Goal: Obtain resource: Obtain resource

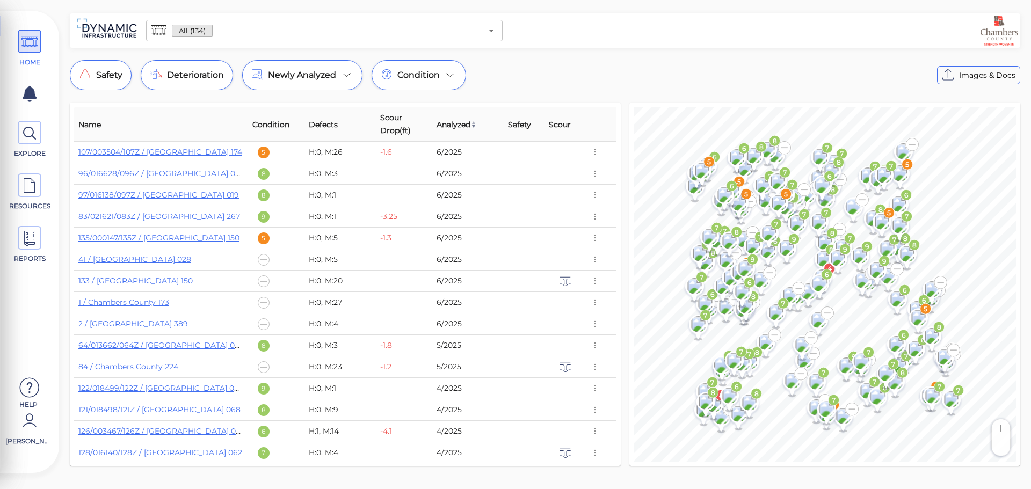
click at [386, 33] on input "text" at bounding box center [347, 30] width 269 height 15
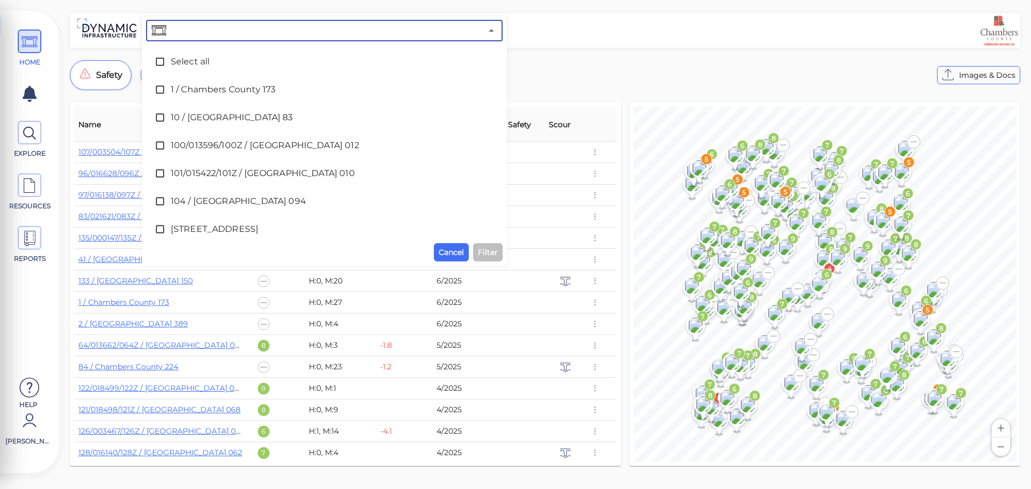
click at [385, 30] on input "text" at bounding box center [325, 30] width 313 height 15
click at [615, 64] on div "Safety Deterioration Newly Analyzed Condition Images & Docs" at bounding box center [545, 75] width 951 height 30
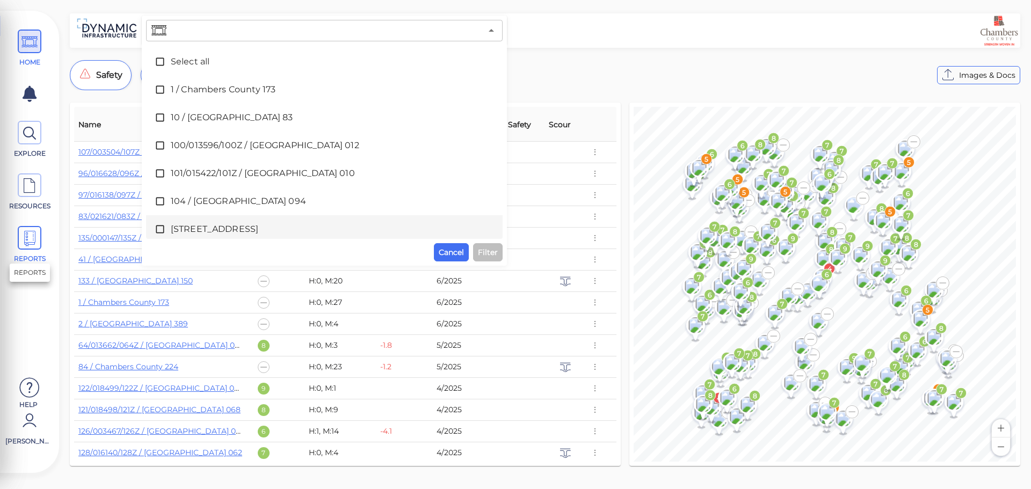
click at [33, 240] on icon at bounding box center [29, 239] width 16 height 24
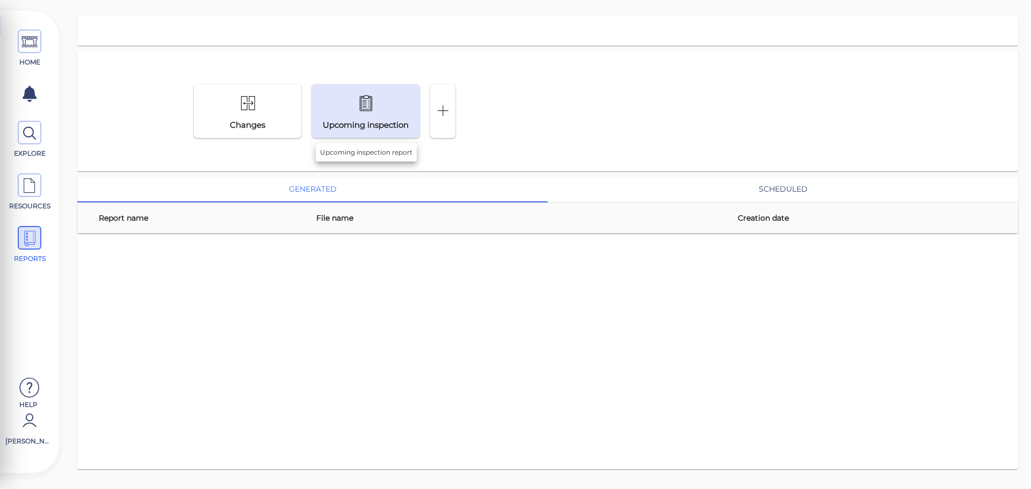
click at [392, 118] on div "Upcoming inspection" at bounding box center [366, 111] width 103 height 40
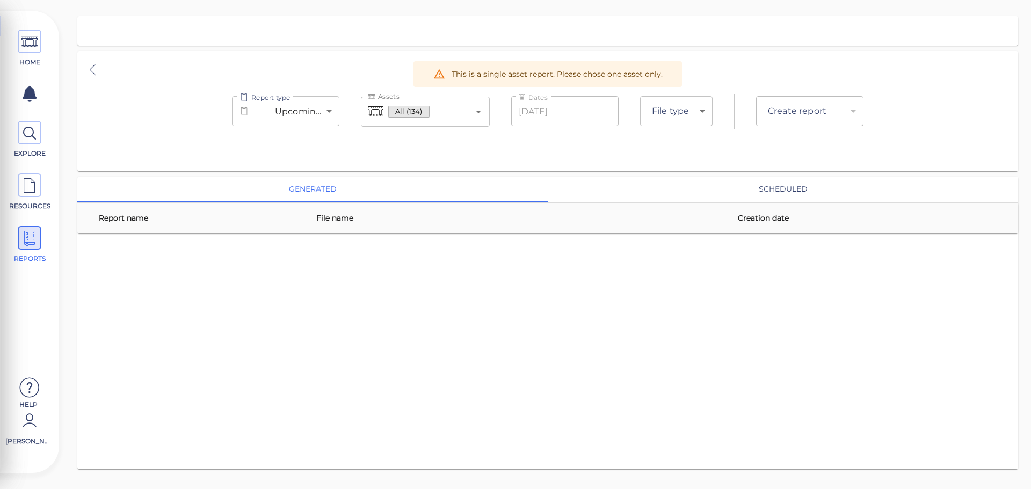
click at [318, 0] on body "This app is not optimized for mobile screens. Please access using a desktop or …" at bounding box center [515, 0] width 1031 height 0
click at [318, 115] on div at bounding box center [515, 244] width 1031 height 489
click at [481, 114] on icon "Open" at bounding box center [478, 111] width 13 height 13
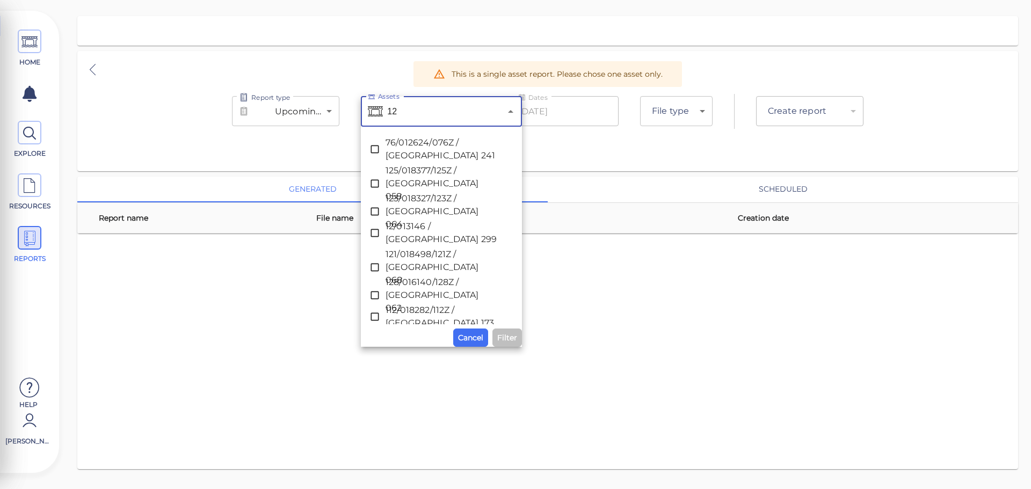
type input "120"
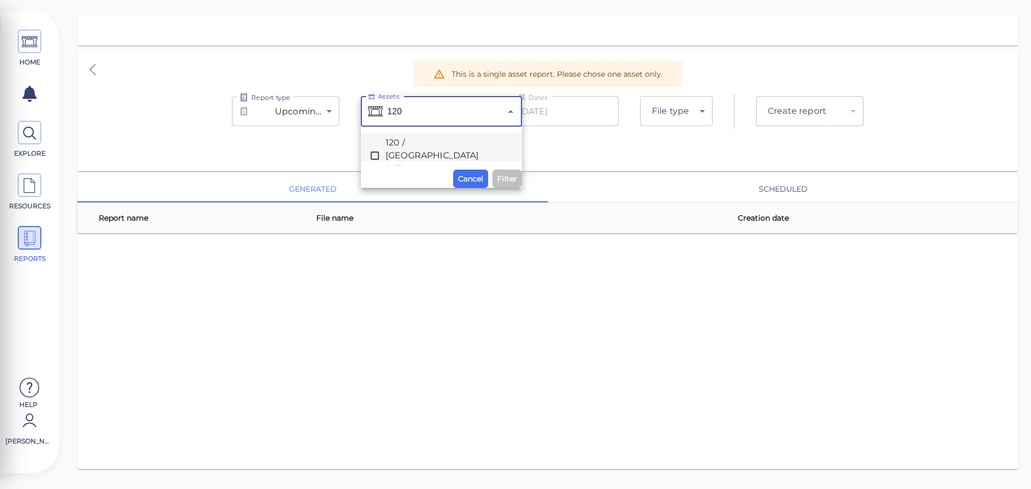
click at [413, 147] on span "120 / [GEOGRAPHIC_DATA] 065" at bounding box center [442, 155] width 112 height 39
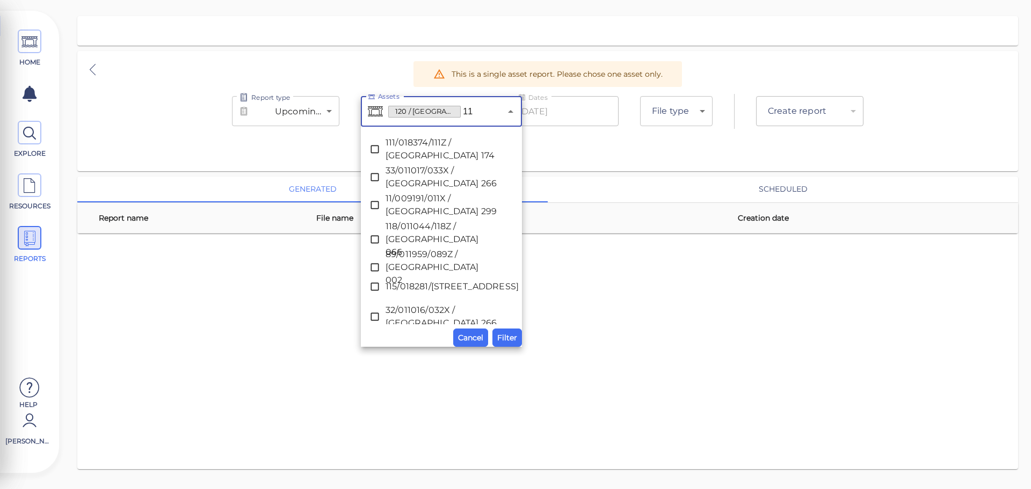
type input "118"
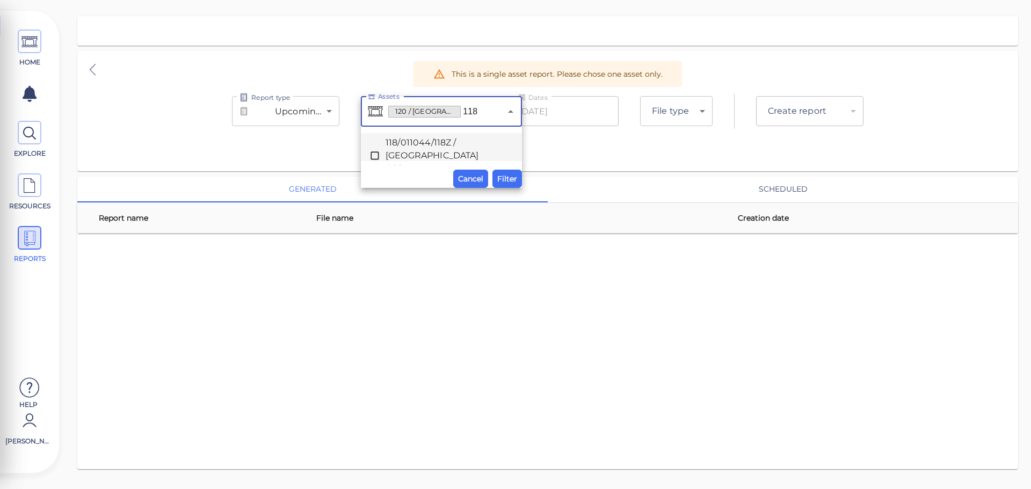
click at [446, 136] on li "118/011044/118Z / [GEOGRAPHIC_DATA] 066" at bounding box center [441, 147] width 161 height 28
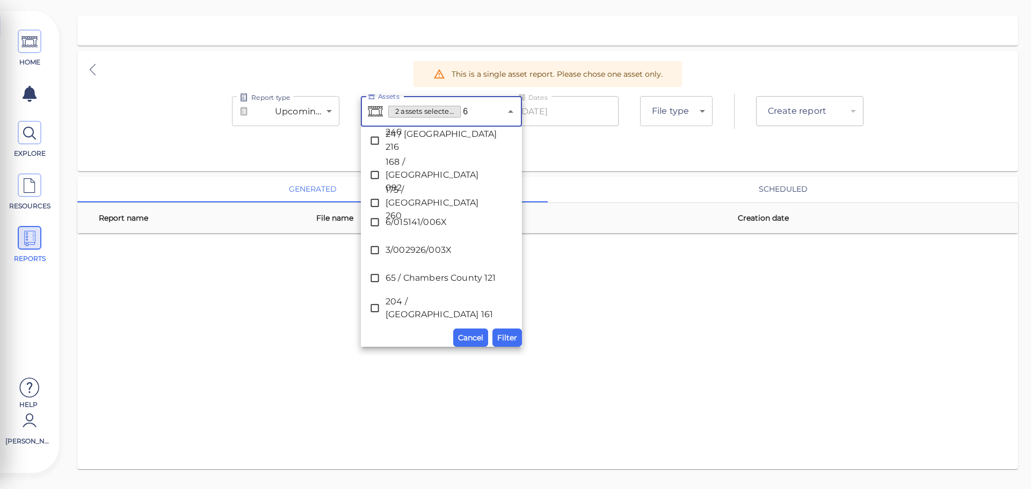
scroll to position [1512, 0]
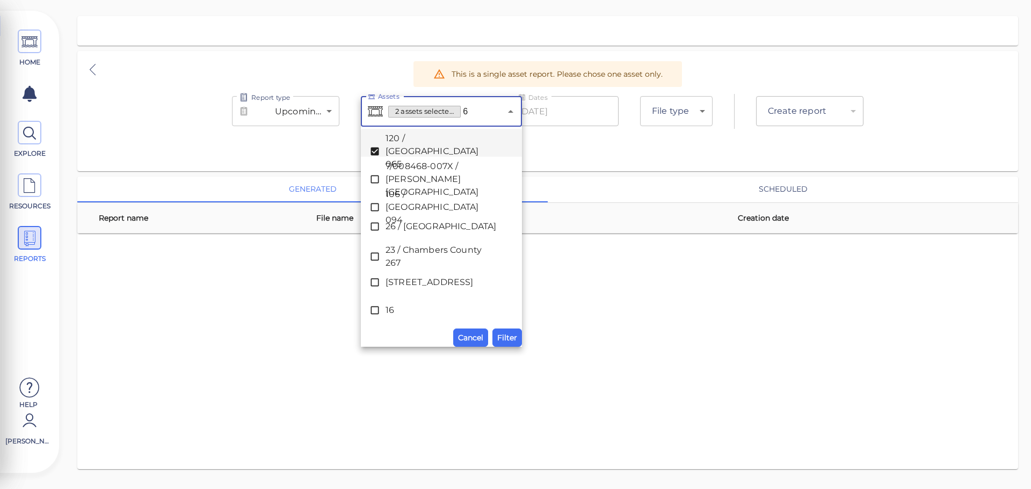
type input "60"
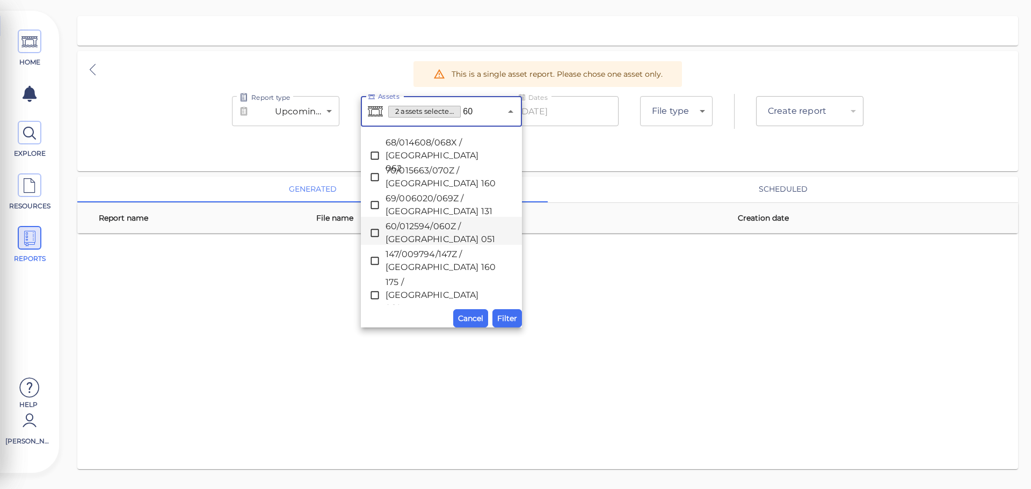
click at [402, 232] on span "60/012594/060Z / [GEOGRAPHIC_DATA] 051" at bounding box center [442, 233] width 112 height 26
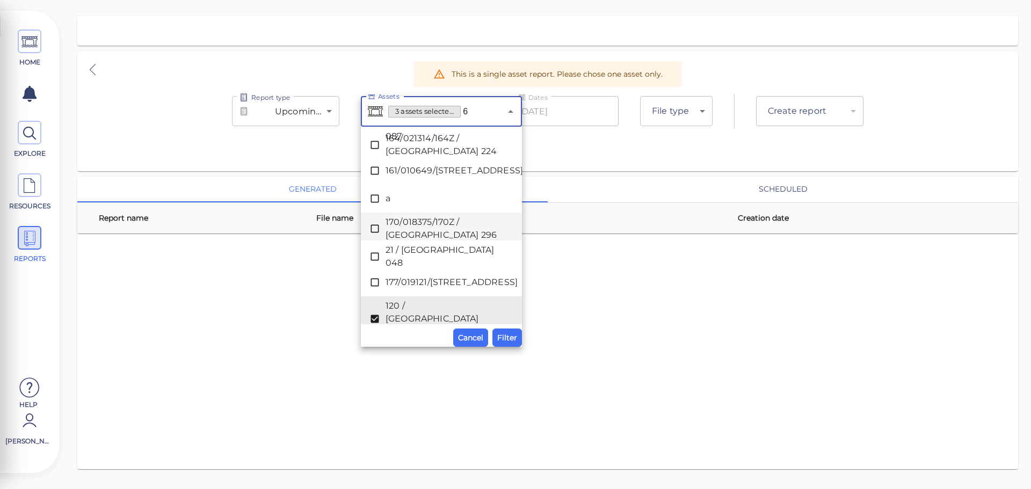
scroll to position [1512, 0]
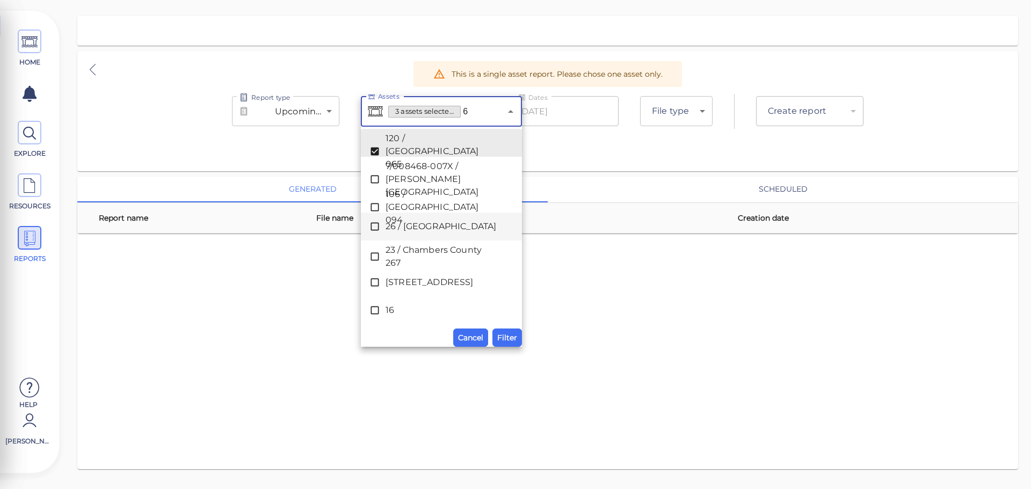
type input "61"
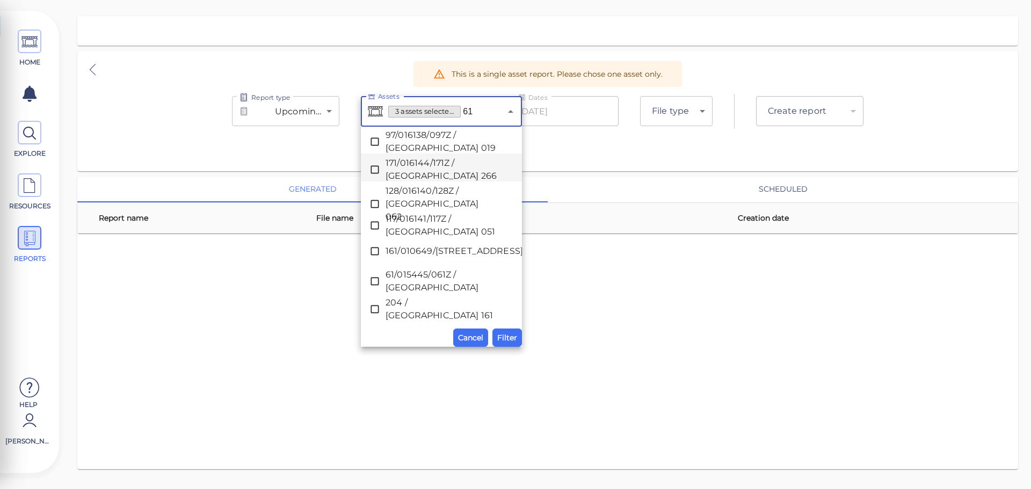
scroll to position [64, 0]
click at [403, 276] on span "61/015445/061Z / [GEOGRAPHIC_DATA]" at bounding box center [442, 280] width 112 height 26
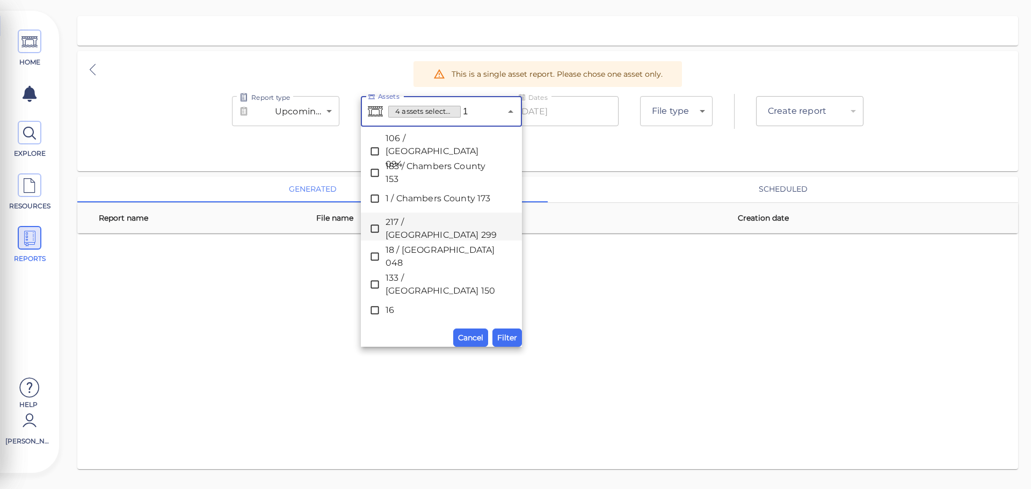
scroll to position [0, 0]
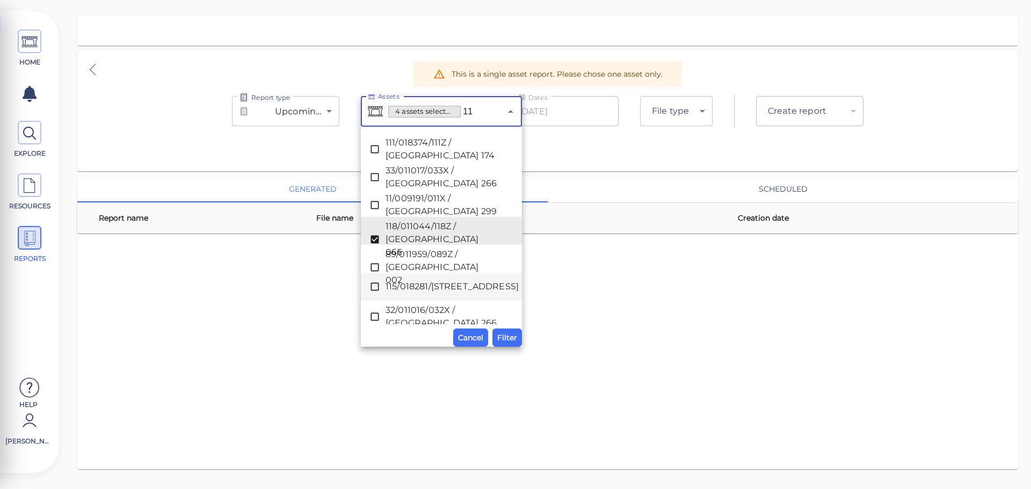
type input "117"
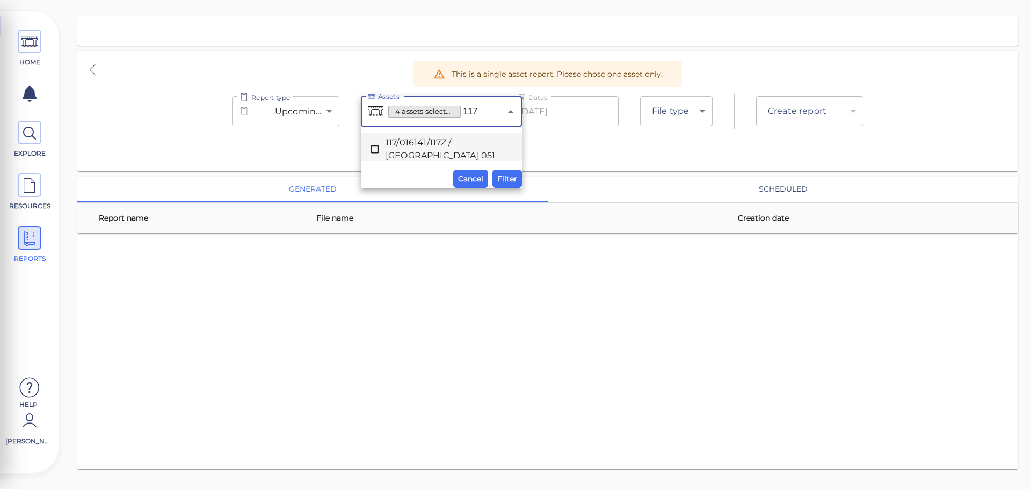
click at [412, 156] on span "117/016141/117Z / [GEOGRAPHIC_DATA] 051" at bounding box center [442, 149] width 112 height 26
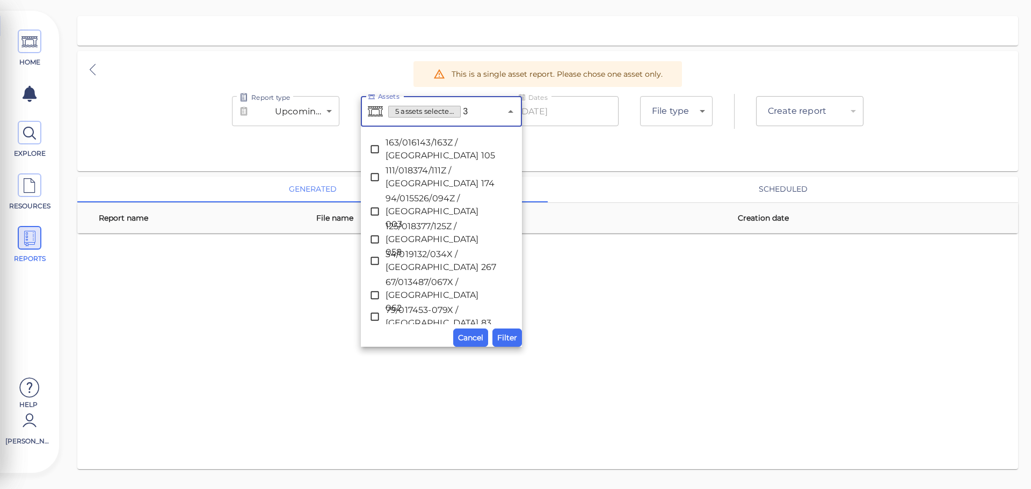
type input "34"
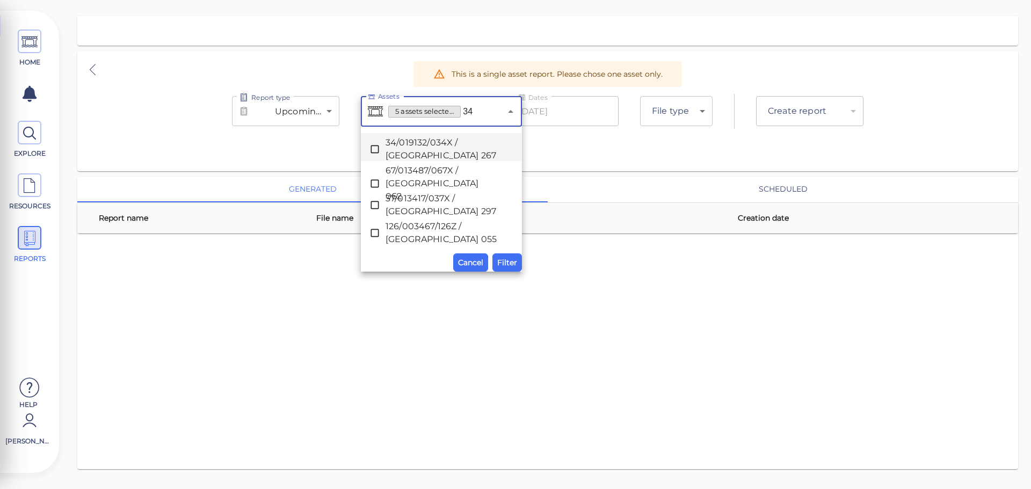
click at [396, 142] on span "34/019132/034X / [GEOGRAPHIC_DATA] 267" at bounding box center [442, 149] width 112 height 26
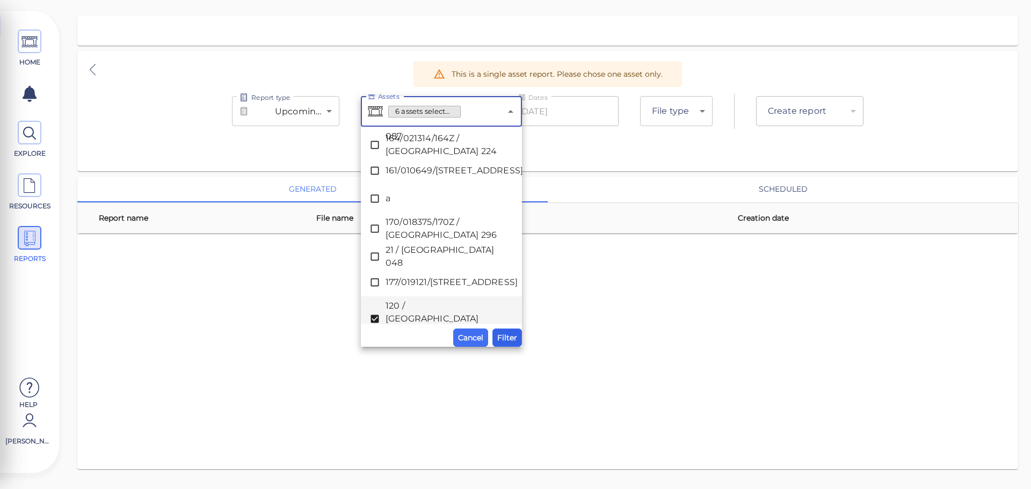
click at [512, 336] on span "Filter" at bounding box center [507, 337] width 20 height 13
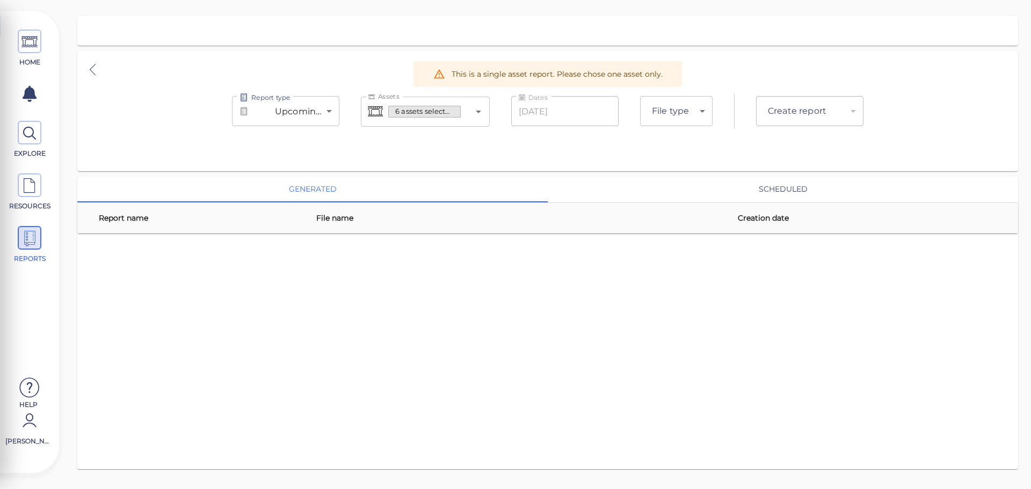
click at [682, 0] on body "This app is not optimized for mobile screens. Please access using a desktop or …" at bounding box center [515, 0] width 1031 height 0
click at [684, 182] on li "PDF" at bounding box center [676, 170] width 73 height 27
type input "pdf"
click at [792, 112] on div "​" at bounding box center [809, 111] width 107 height 30
click at [479, 113] on icon "Open" at bounding box center [478, 111] width 13 height 13
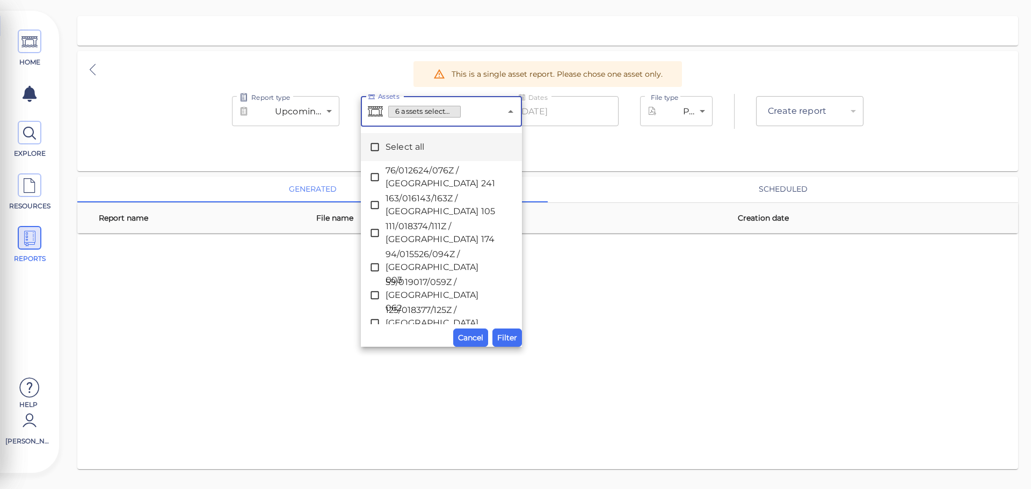
click at [375, 143] on icon at bounding box center [375, 147] width 8 height 8
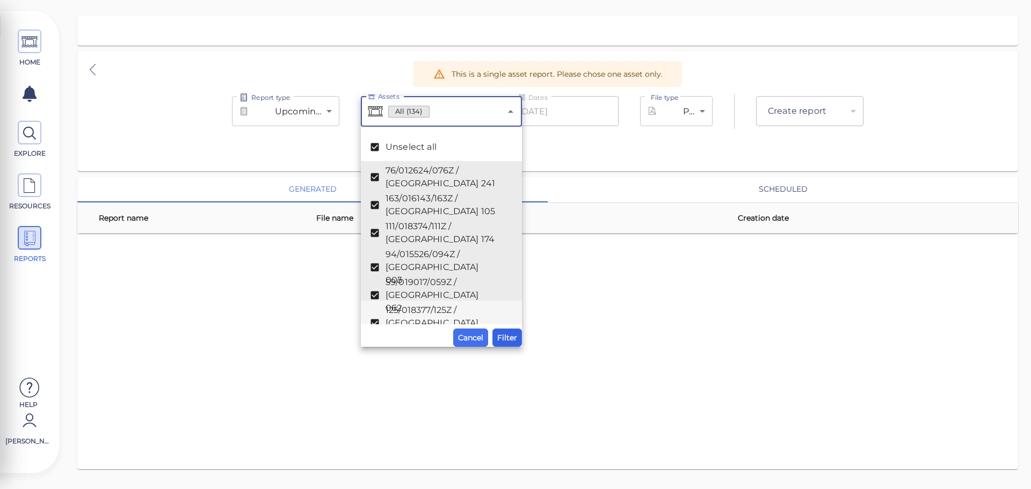
click at [508, 338] on span "Filter" at bounding box center [507, 337] width 20 height 13
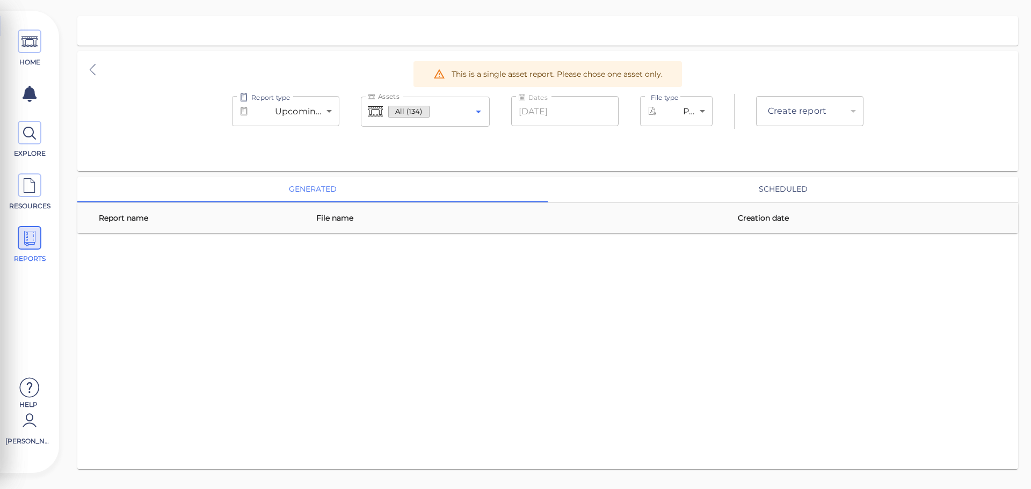
click at [477, 107] on icon "Open" at bounding box center [478, 111] width 13 height 13
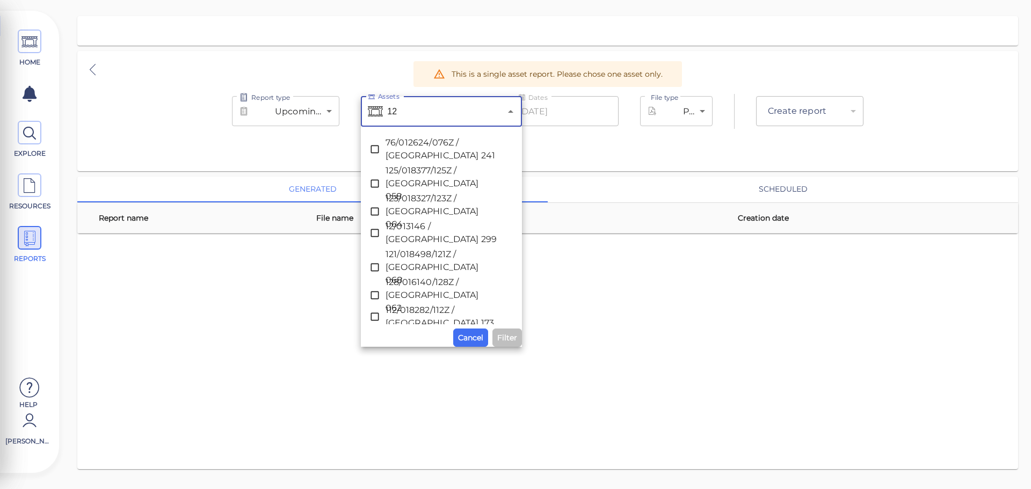
type input "120"
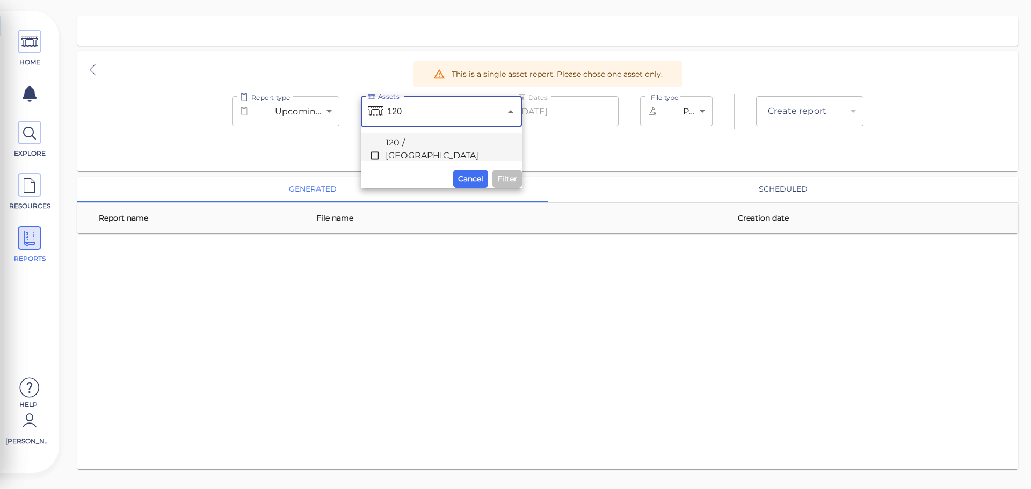
click at [414, 150] on span "120 / [GEOGRAPHIC_DATA] 065" at bounding box center [442, 155] width 112 height 39
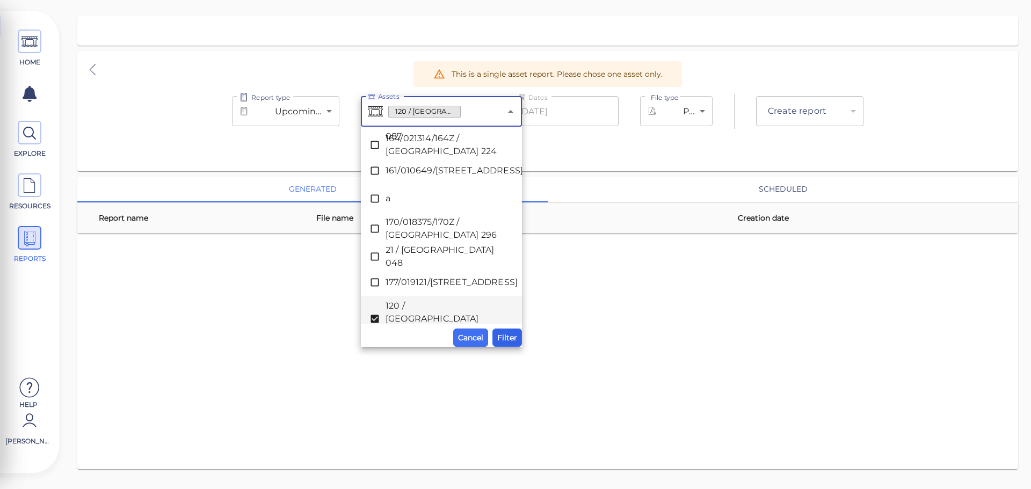
click at [502, 337] on span "Filter" at bounding box center [507, 337] width 20 height 13
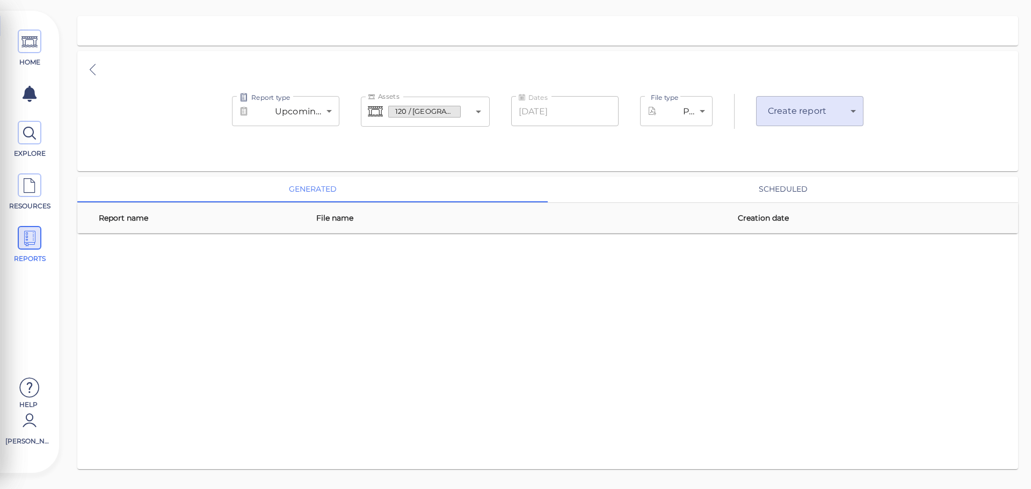
click at [788, 0] on body "This app is not optimized for mobile screens. Please access using a desktop or …" at bounding box center [515, 0] width 1031 height 0
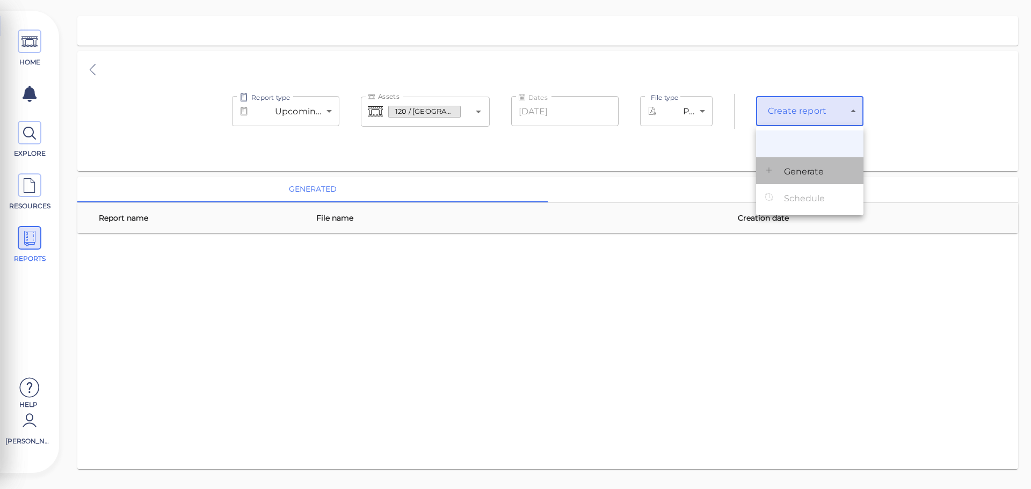
click at [801, 170] on span "Generate" at bounding box center [804, 171] width 40 height 13
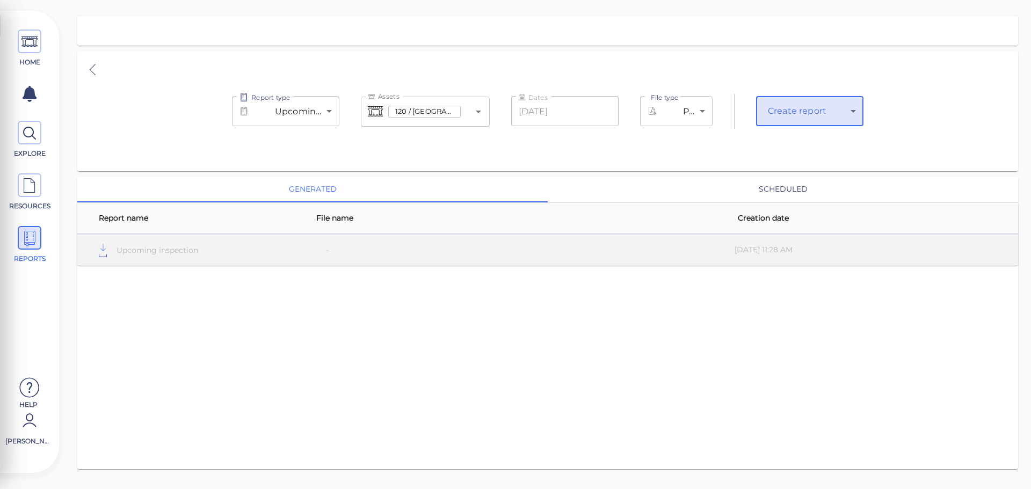
click at [453, 114] on span "120 / [GEOGRAPHIC_DATA] 065" at bounding box center [424, 111] width 71 height 10
click at [481, 112] on icon "Open" at bounding box center [478, 111] width 13 height 13
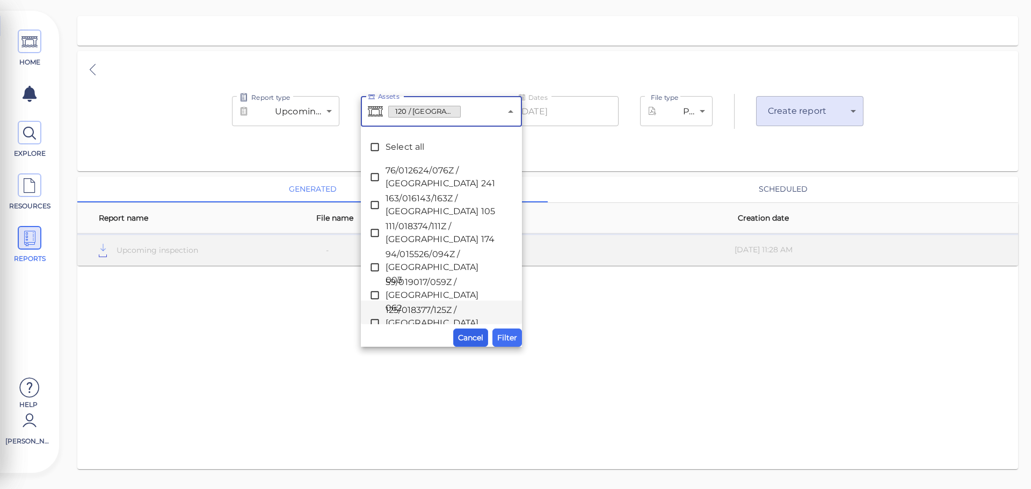
click at [475, 337] on span "Cancel" at bounding box center [470, 337] width 25 height 13
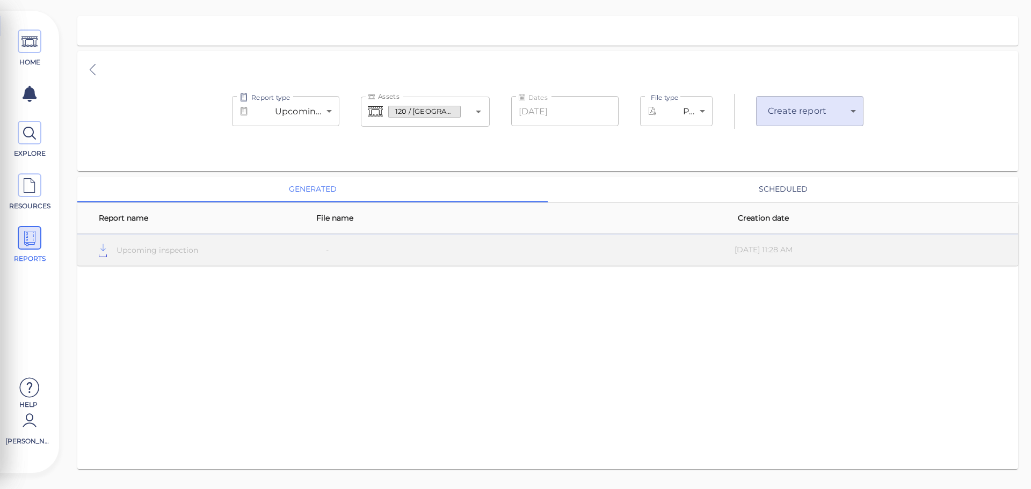
click at [463, 112] on input "Assets" at bounding box center [465, 112] width 8 height 20
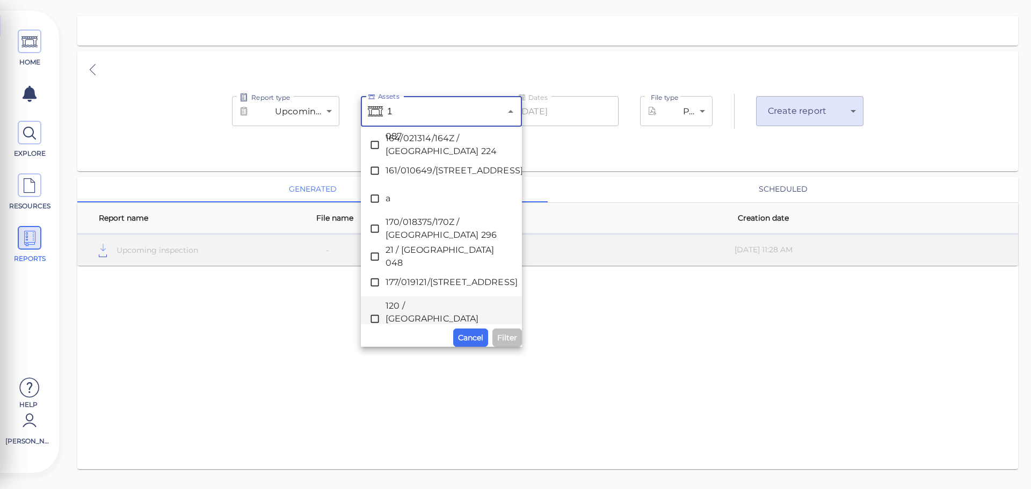
scroll to position [0, 0]
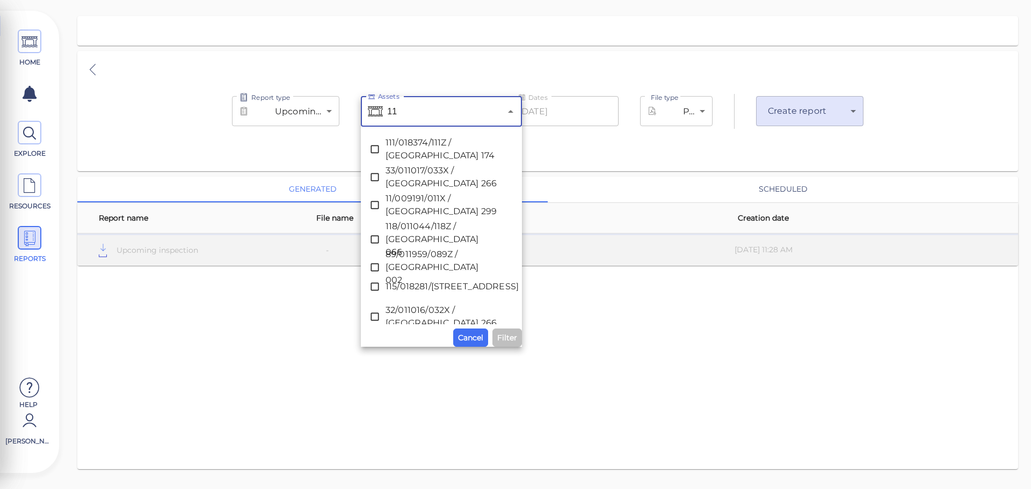
type input "118"
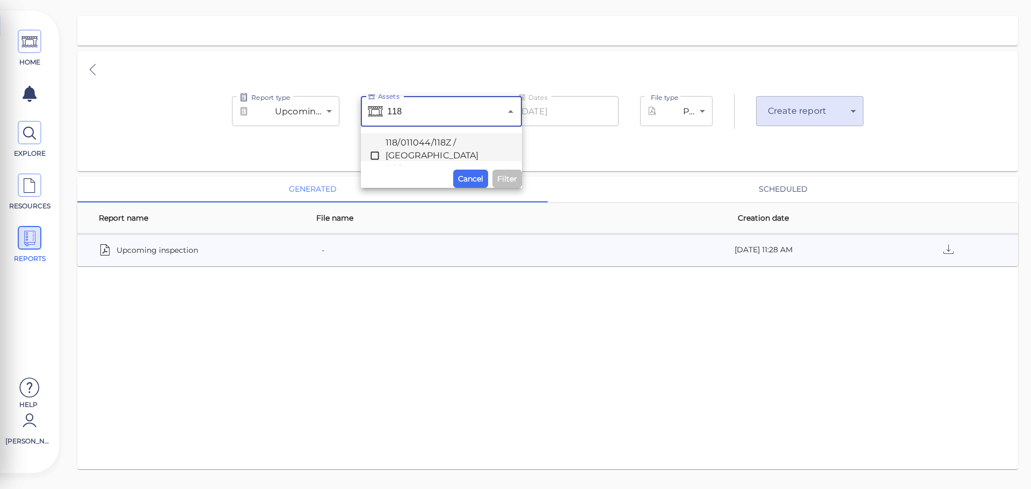
click at [452, 145] on span "118/011044/118Z / [GEOGRAPHIC_DATA] 066" at bounding box center [442, 155] width 112 height 39
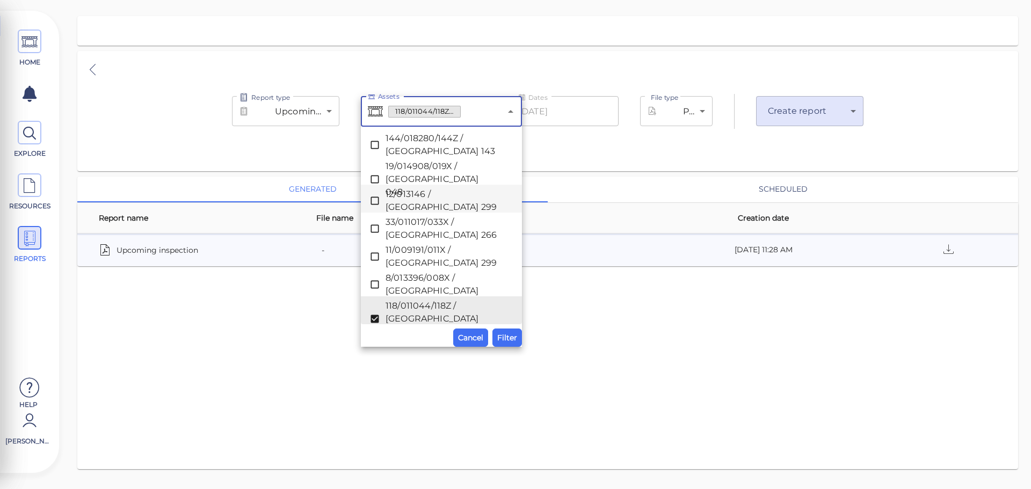
drag, startPoint x: 592, startPoint y: 342, endPoint x: 605, endPoint y: 324, distance: 21.9
click at [592, 342] on div "generated scheduled Report name File name Creation date Upcoming inspection - […" at bounding box center [547, 323] width 941 height 293
click at [786, 0] on body "This app is not optimized for mobile screens. Please access using a desktop or …" at bounding box center [515, 0] width 1031 height 0
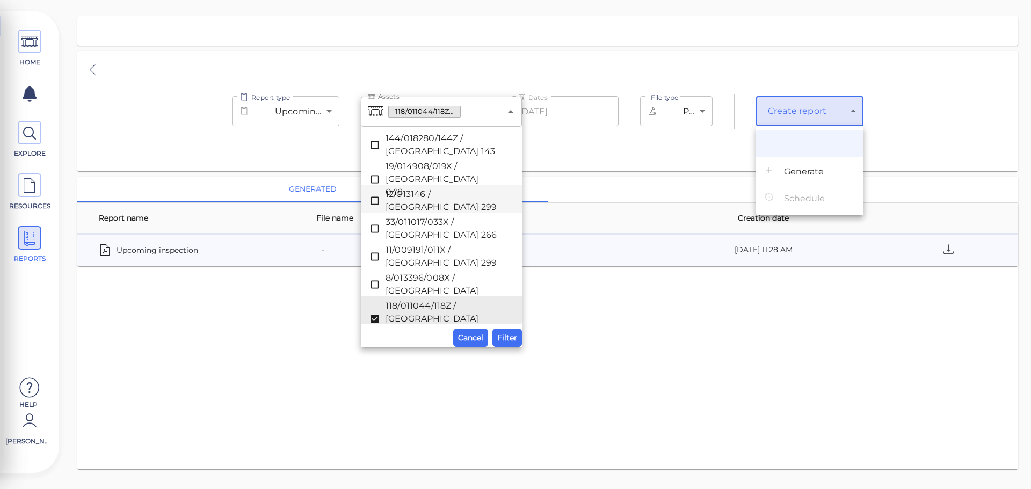
click at [796, 169] on span "Generate" at bounding box center [804, 171] width 40 height 13
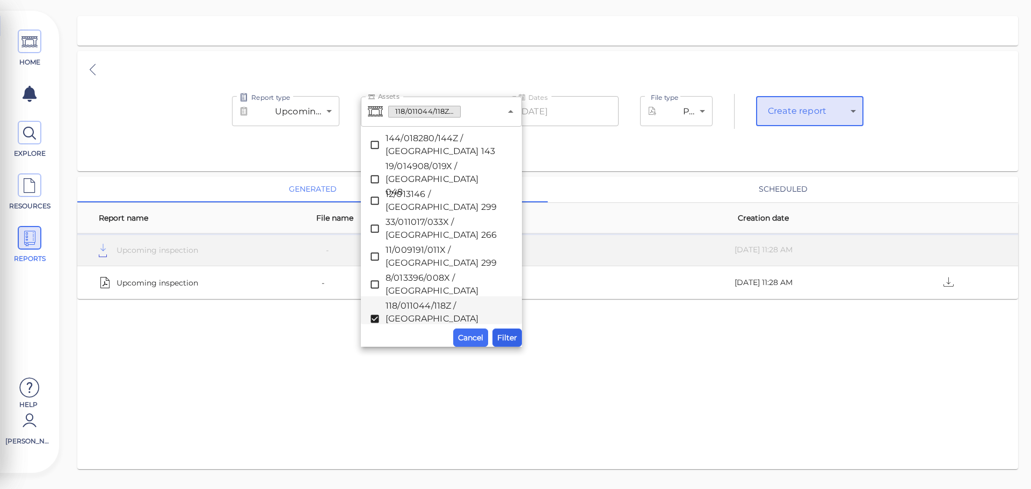
click at [502, 340] on span "Filter" at bounding box center [507, 337] width 20 height 13
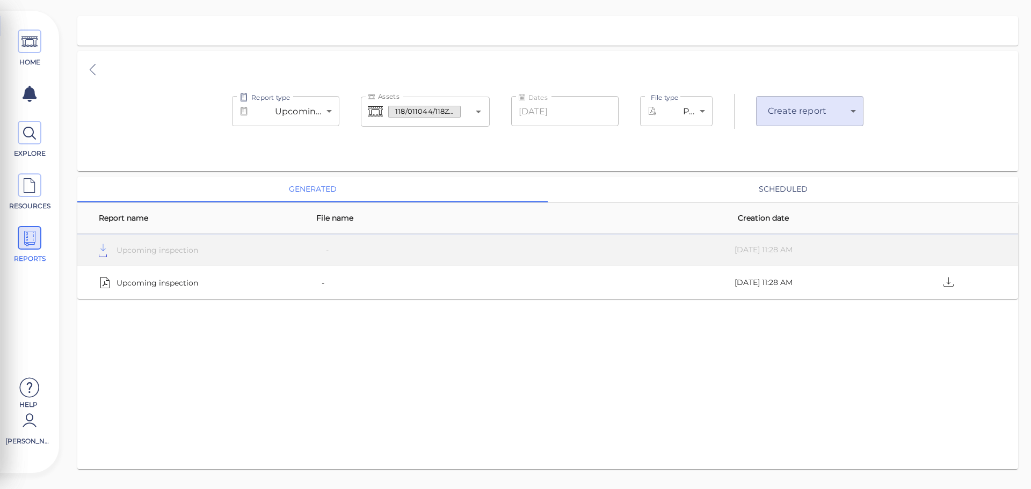
click at [466, 117] on input "Assets" at bounding box center [465, 112] width 8 height 20
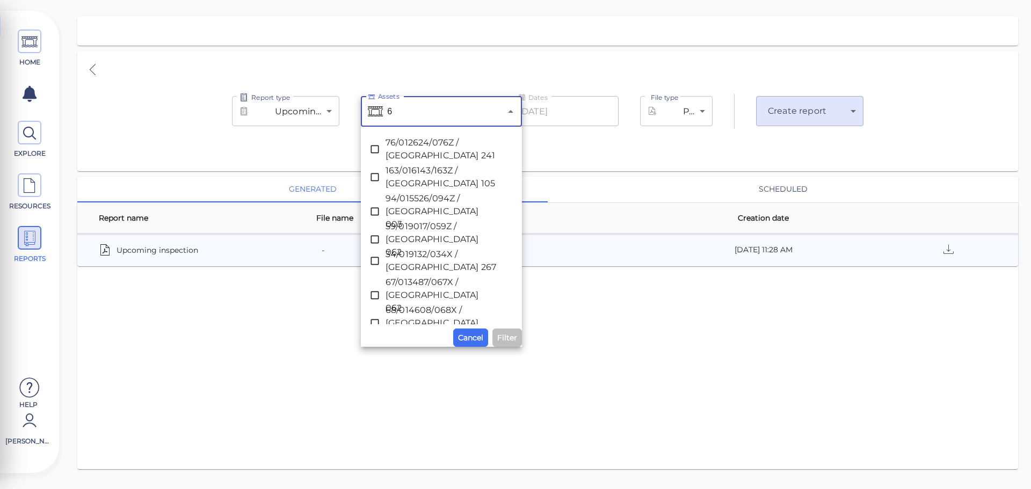
type input "60"
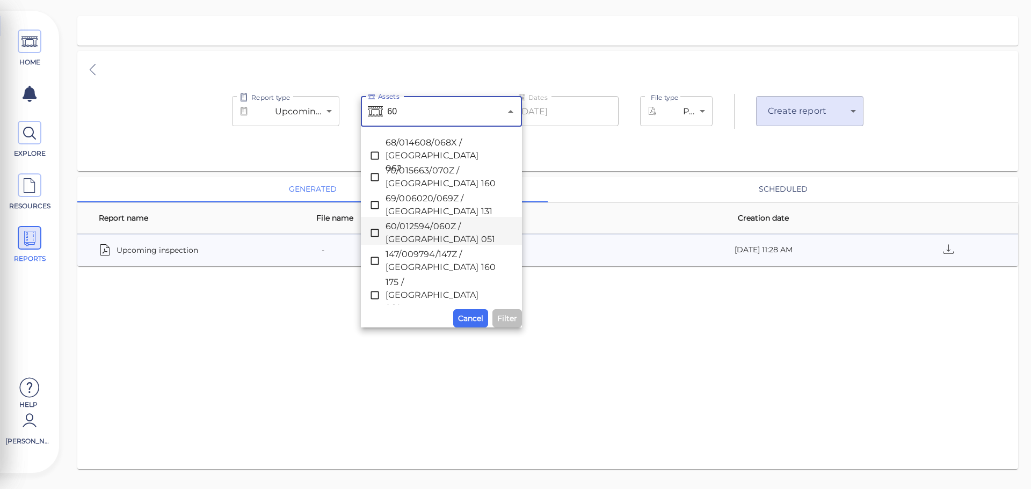
click at [439, 230] on span "60/012594/060Z / [GEOGRAPHIC_DATA] 051" at bounding box center [442, 233] width 112 height 26
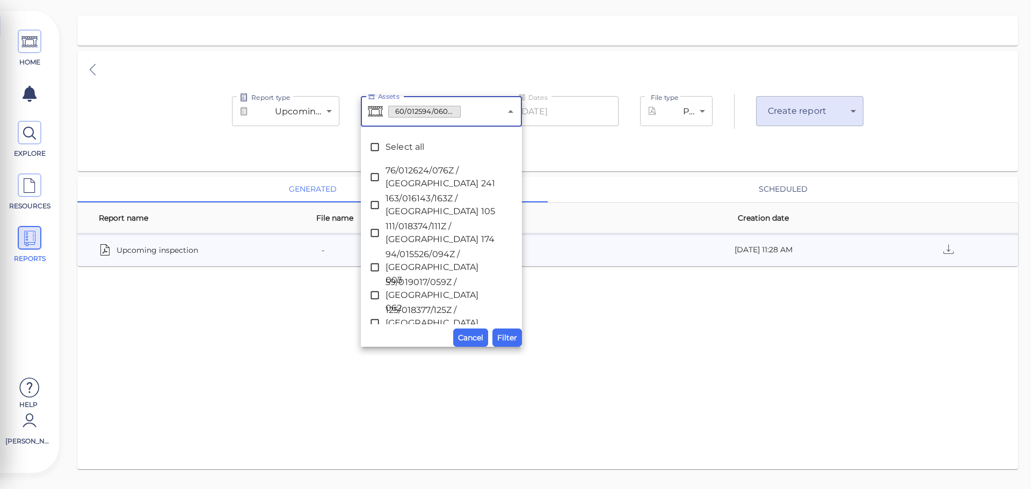
scroll to position [2043, 0]
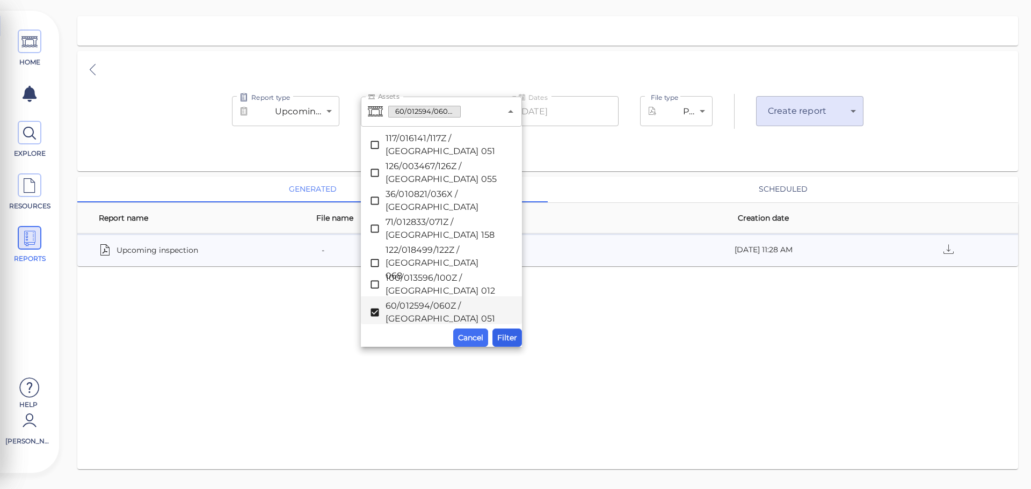
click at [510, 339] on span "Filter" at bounding box center [507, 337] width 20 height 13
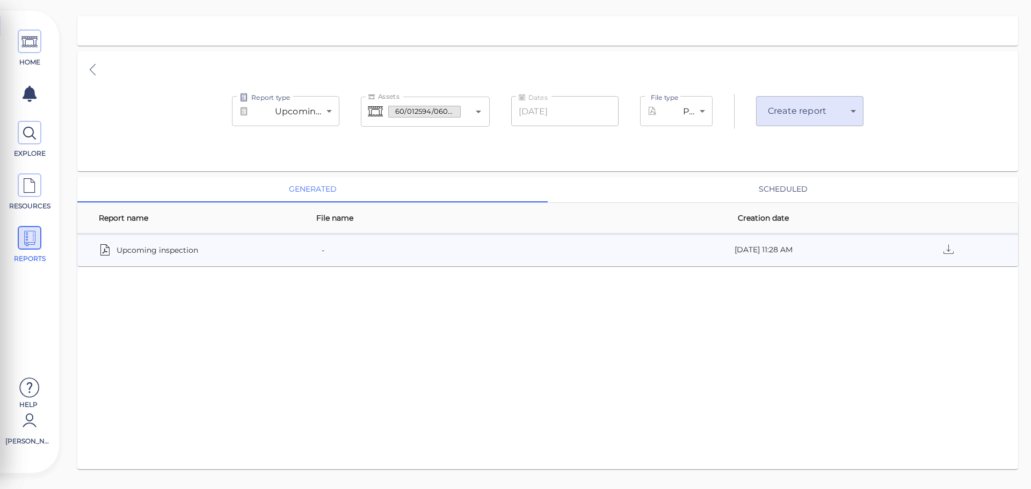
click at [793, 0] on body "This app is not optimized for mobile screens. Please access using a desktop or …" at bounding box center [515, 0] width 1031 height 0
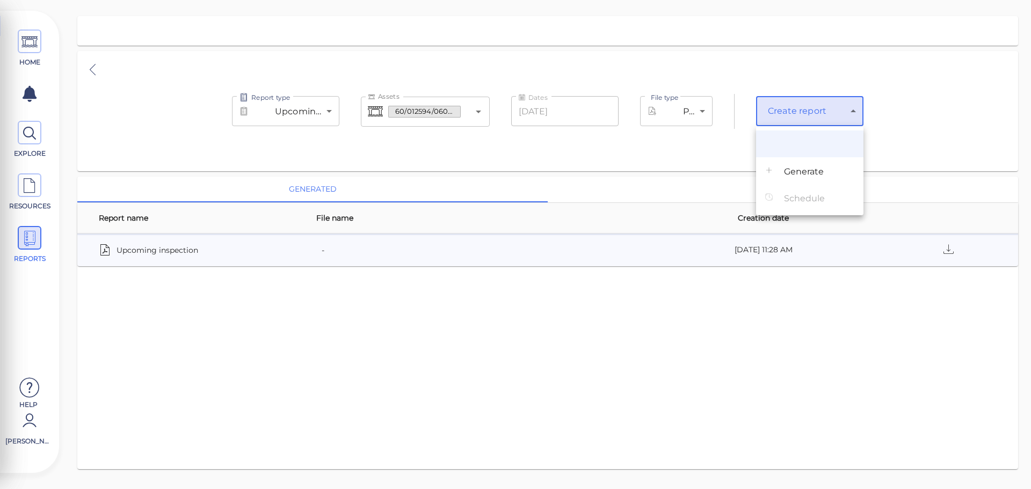
click at [774, 176] on div at bounding box center [774, 170] width 19 height 13
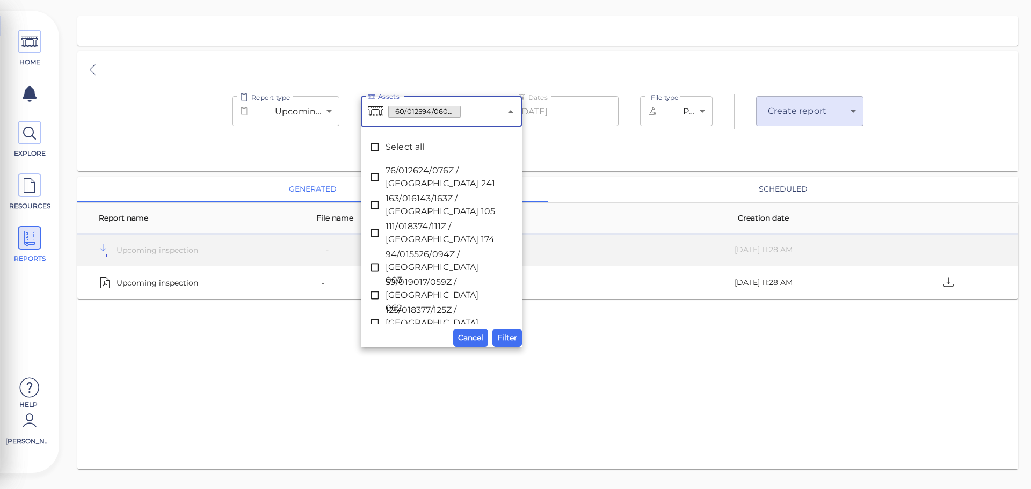
drag, startPoint x: 466, startPoint y: 115, endPoint x: 480, endPoint y: 136, distance: 25.2
click at [466, 115] on input "Assets" at bounding box center [481, 112] width 40 height 20
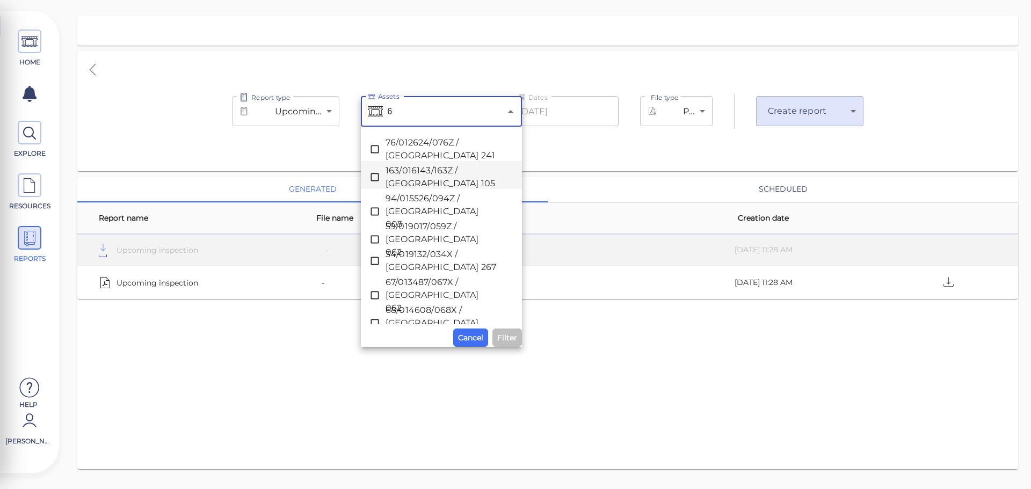
type input "61"
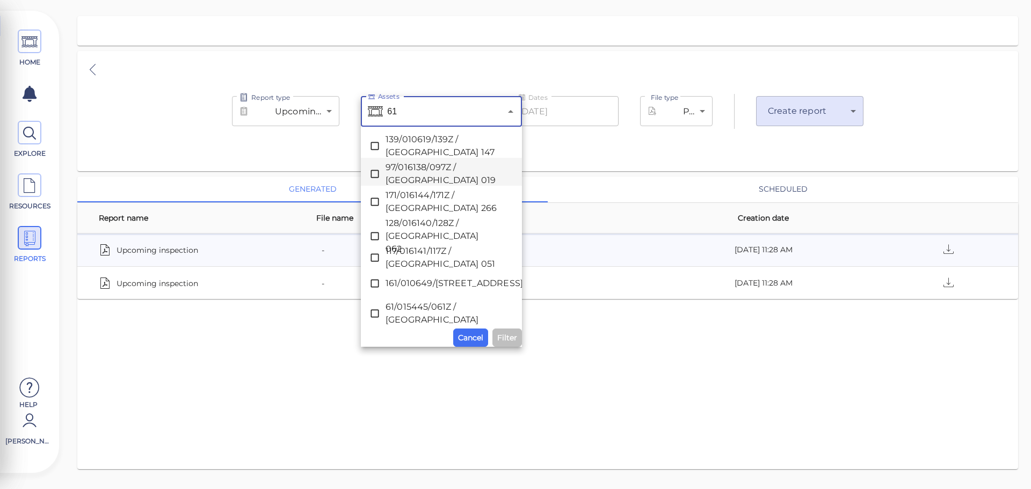
scroll to position [64, 0]
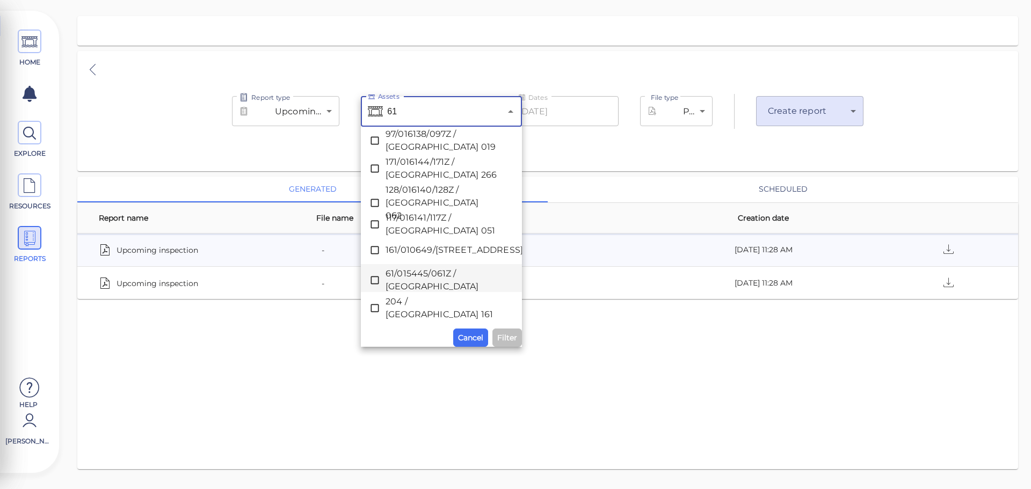
click at [424, 277] on span "61/015445/061Z / [GEOGRAPHIC_DATA]" at bounding box center [442, 280] width 112 height 26
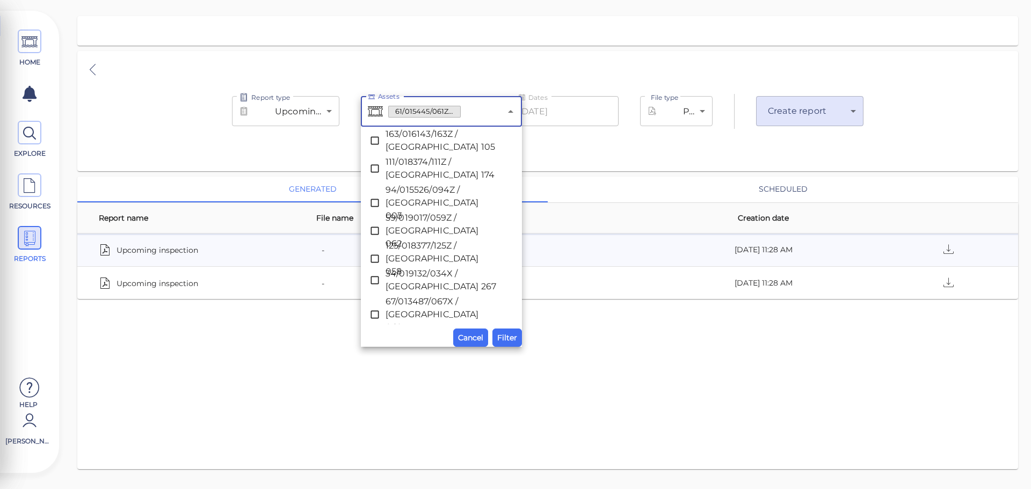
scroll to position [2937, 0]
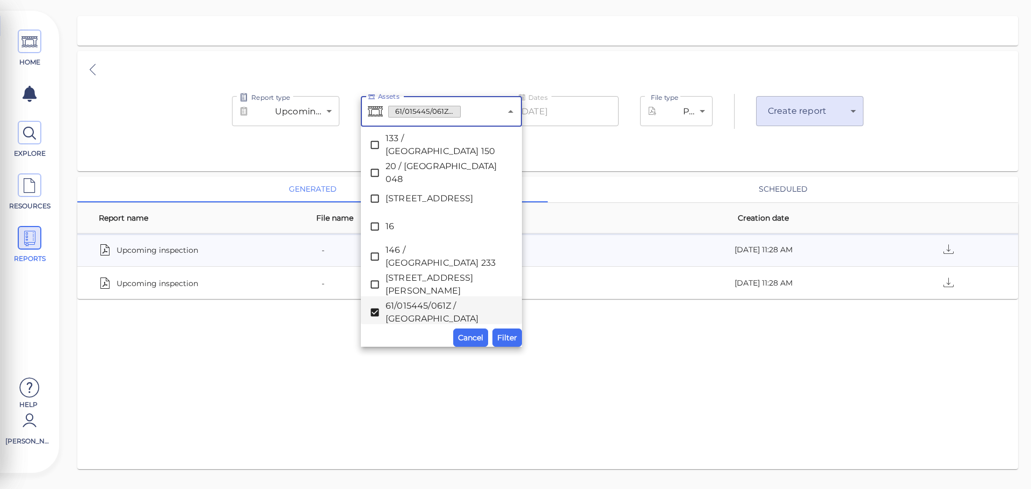
click at [520, 326] on div "Assets 61/015445/061Z / [GEOGRAPHIC_DATA] Select all 76/012624/076Z / [GEOGRAPH…" at bounding box center [441, 222] width 161 height 250
click at [511, 336] on span "Filter" at bounding box center [507, 337] width 20 height 13
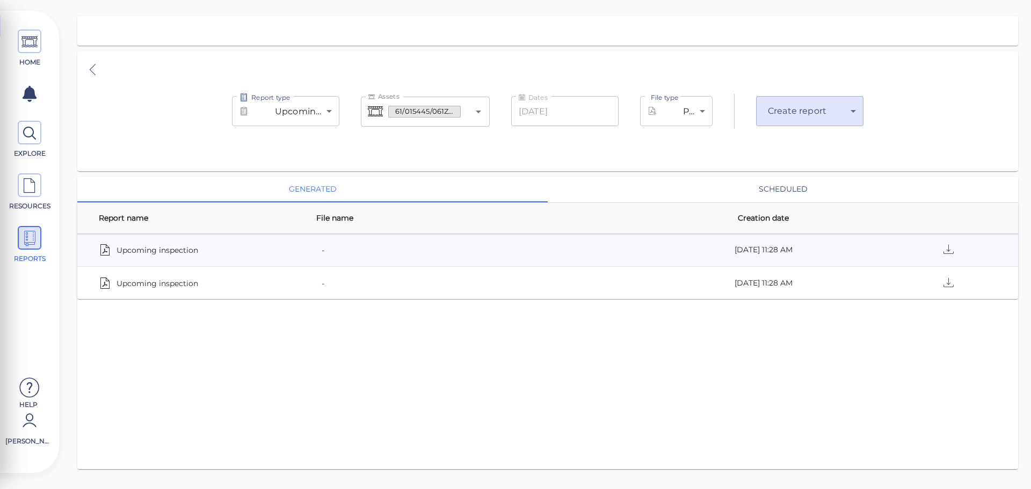
click at [799, 0] on body "This app is not optimized for mobile screens. Please access using a desktop or …" at bounding box center [515, 0] width 1031 height 0
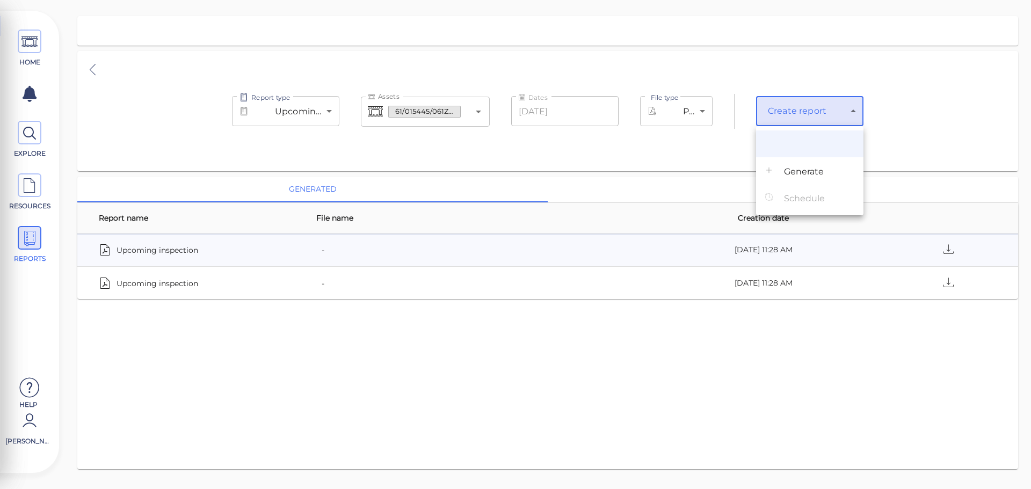
click at [796, 165] on li "Generate" at bounding box center [809, 170] width 107 height 27
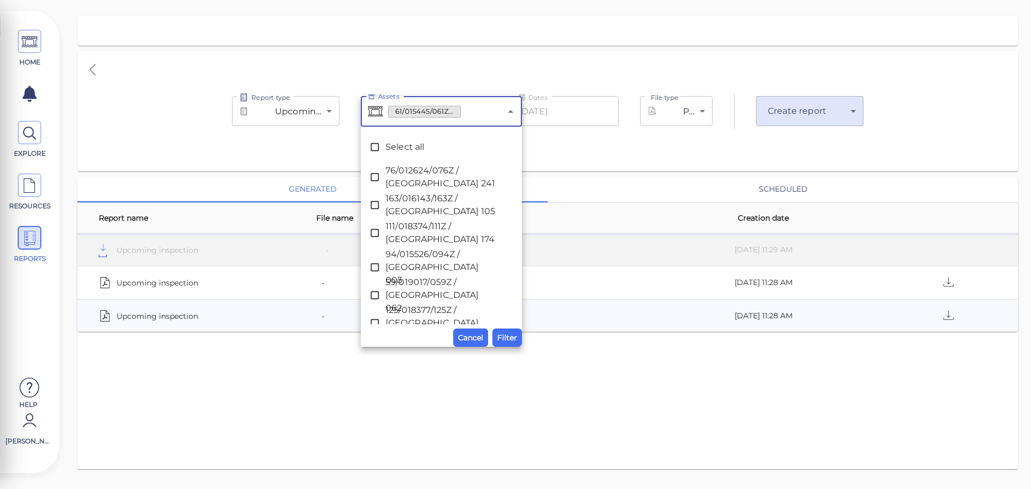
click at [461, 116] on input "Assets" at bounding box center [481, 112] width 40 height 20
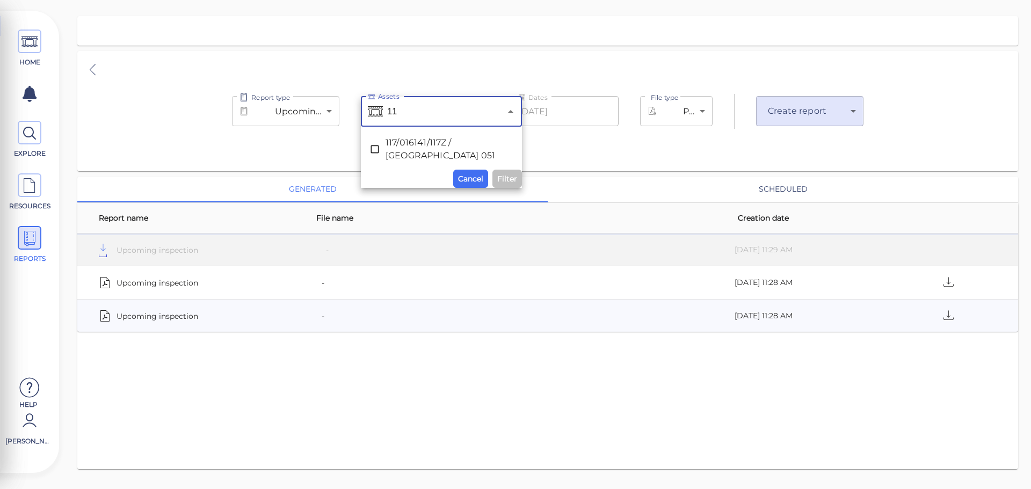
type input "117"
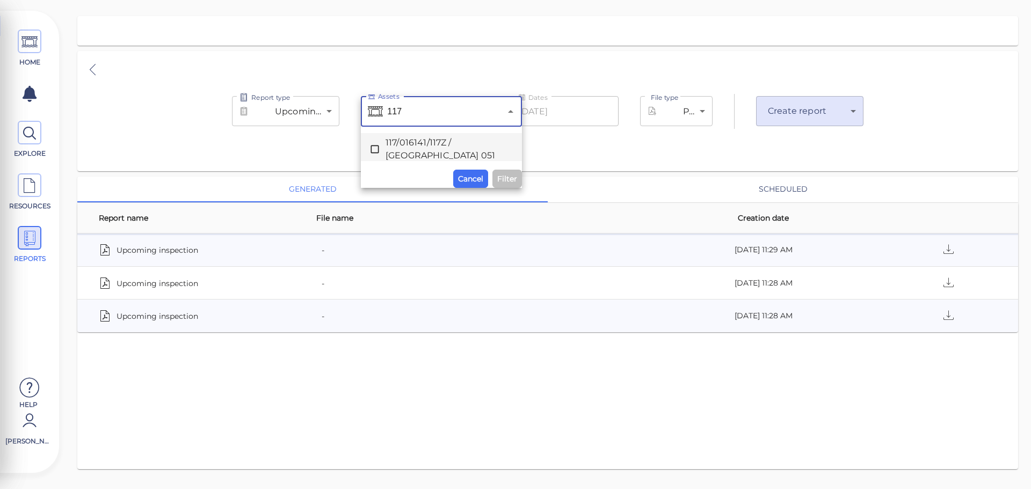
click at [443, 141] on span "117/016141/117Z / [GEOGRAPHIC_DATA] 051" at bounding box center [442, 149] width 112 height 26
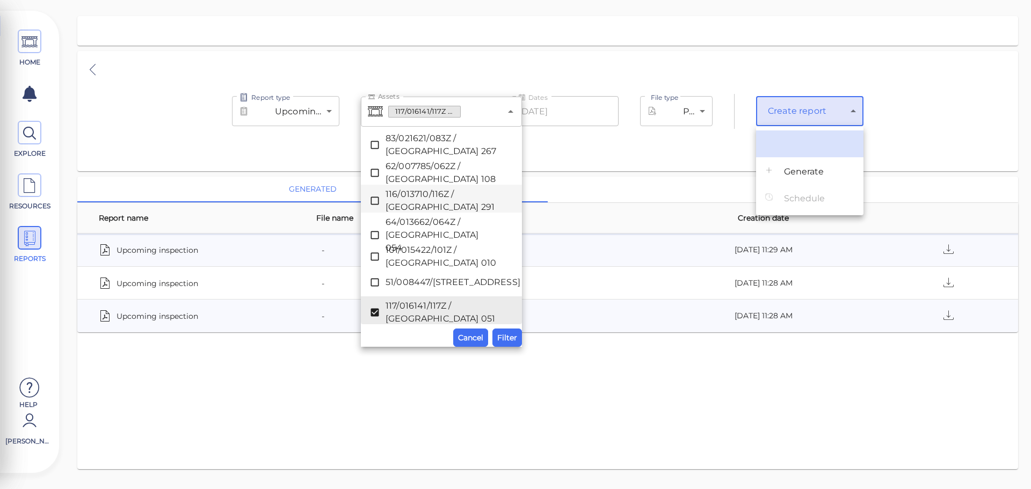
click at [800, 0] on body "This app is not optimized for mobile screens. Please access using a desktop or …" at bounding box center [515, 0] width 1031 height 0
click at [805, 166] on span "Generate" at bounding box center [804, 171] width 40 height 13
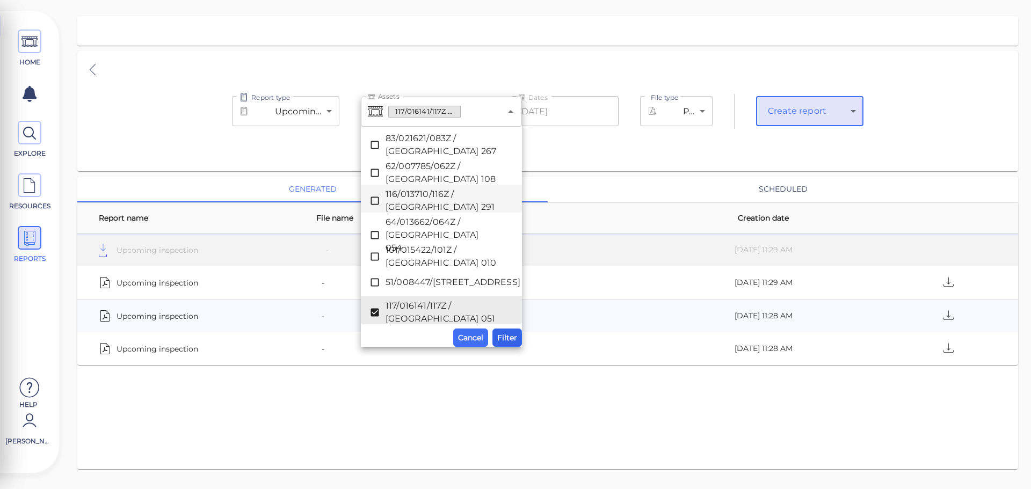
click at [510, 341] on span "Filter" at bounding box center [507, 337] width 20 height 13
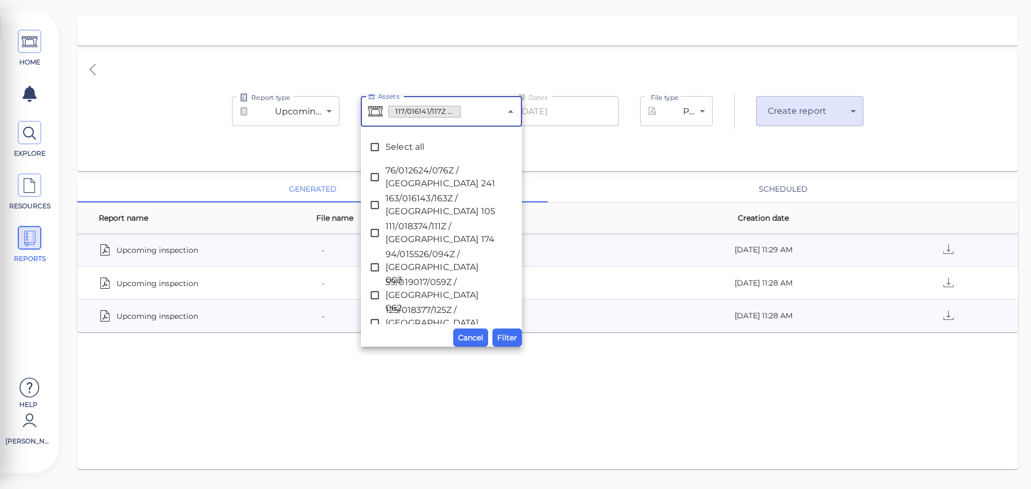
click at [462, 112] on input "Assets" at bounding box center [481, 112] width 40 height 20
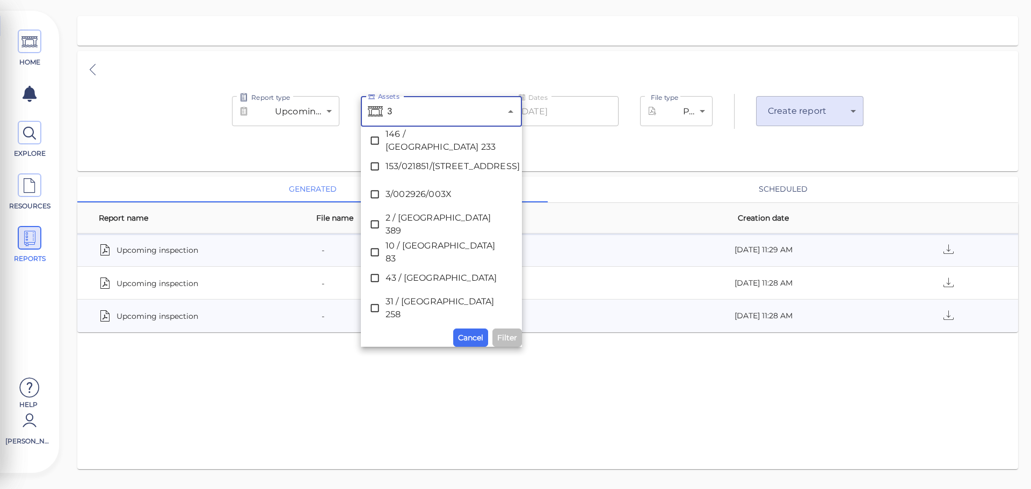
scroll to position [0, 0]
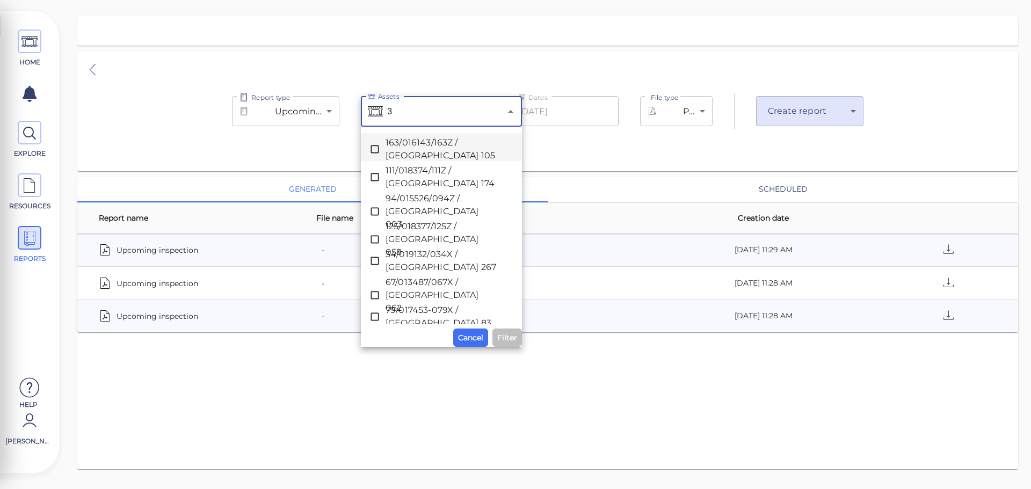
type input "34"
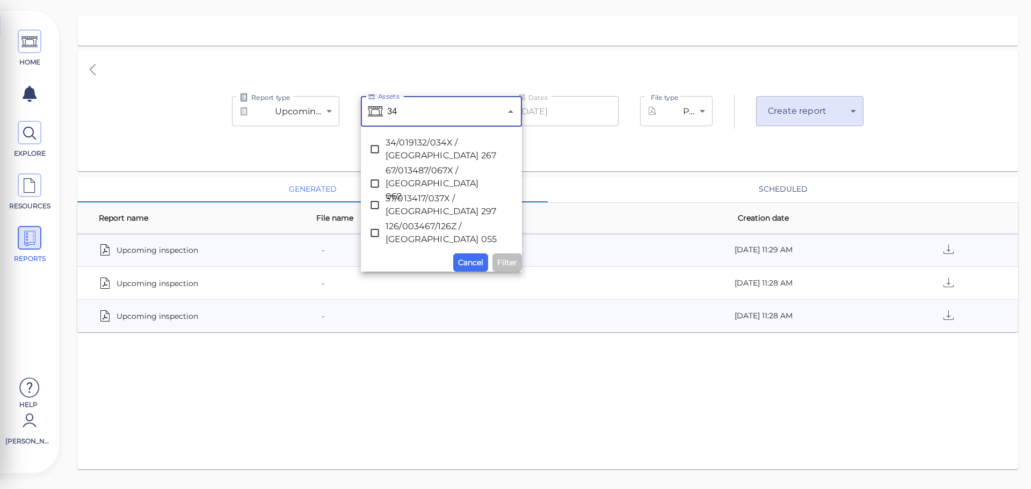
click at [430, 147] on span "34/019132/034X / [GEOGRAPHIC_DATA] 267" at bounding box center [442, 149] width 112 height 26
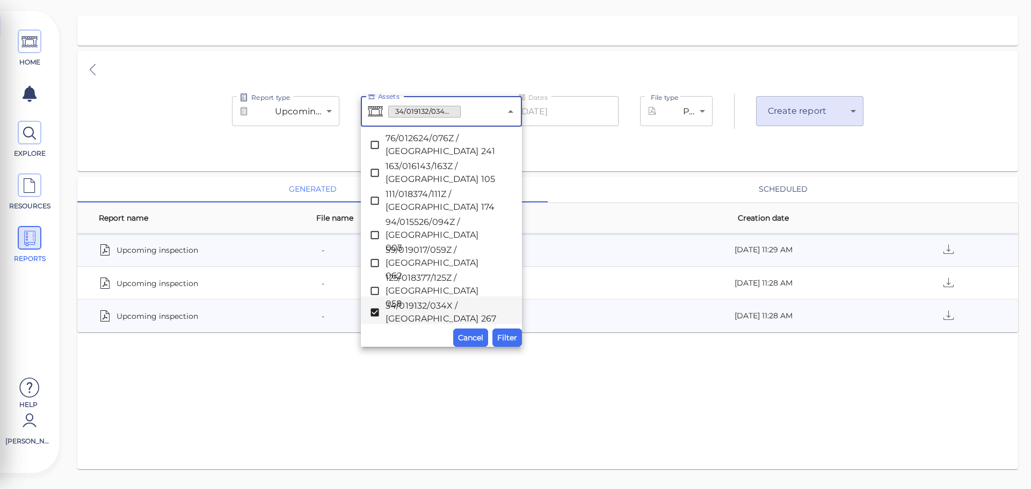
drag, startPoint x: 507, startPoint y: 342, endPoint x: 512, endPoint y: 336, distance: 8.0
click at [508, 342] on span "Filter" at bounding box center [507, 337] width 20 height 13
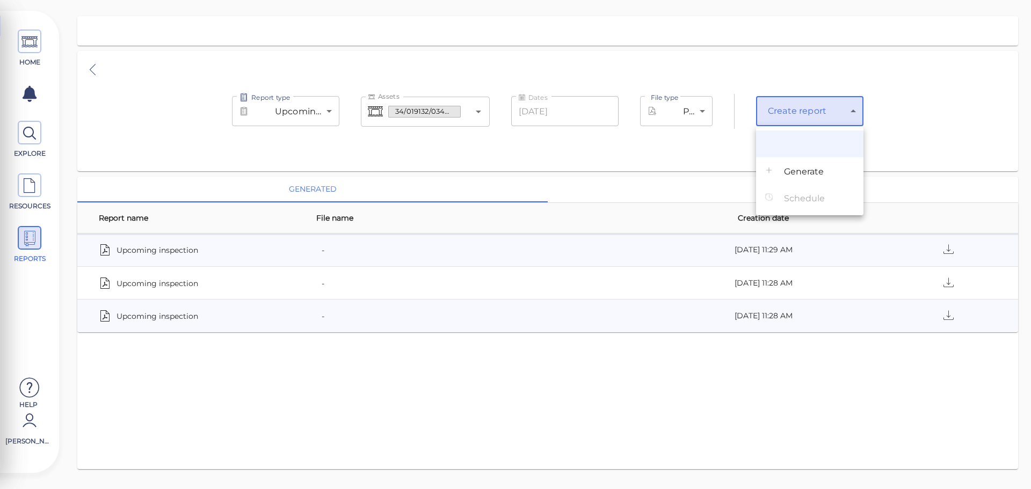
click at [799, 0] on body "This app is not optimized for mobile screens. Please access using a desktop or …" at bounding box center [515, 0] width 1031 height 0
click at [819, 173] on span "Generate" at bounding box center [804, 171] width 40 height 13
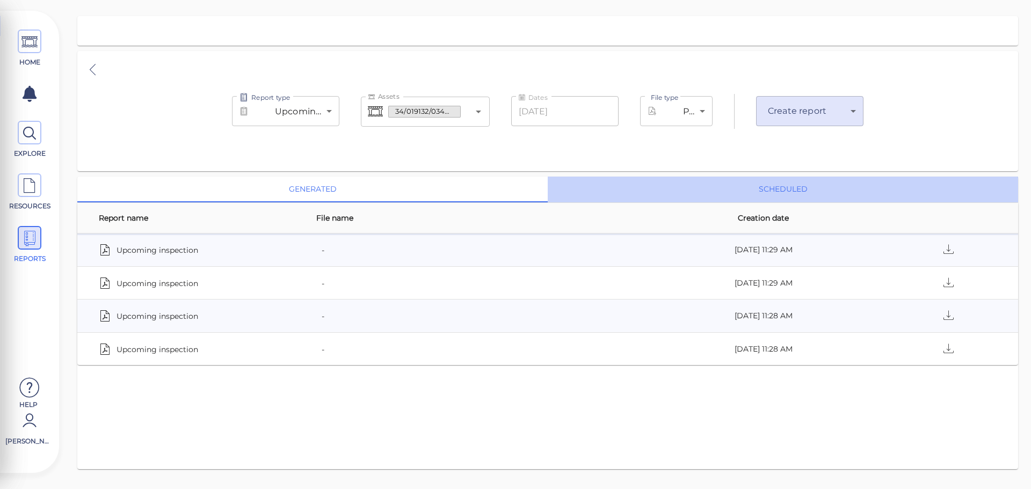
click at [771, 190] on button "scheduled" at bounding box center [783, 190] width 470 height 26
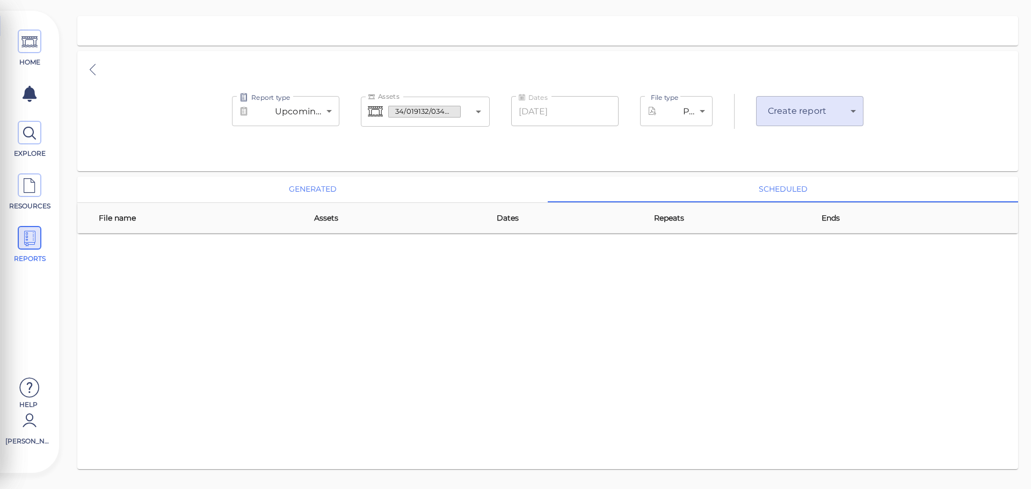
click at [375, 191] on button "generated" at bounding box center [312, 190] width 470 height 26
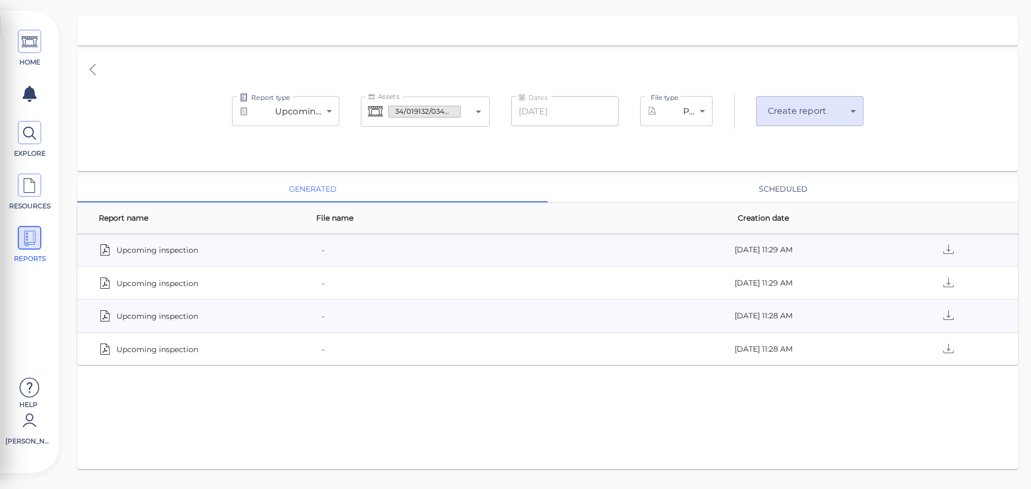
click at [461, 112] on input "Assets" at bounding box center [465, 112] width 8 height 20
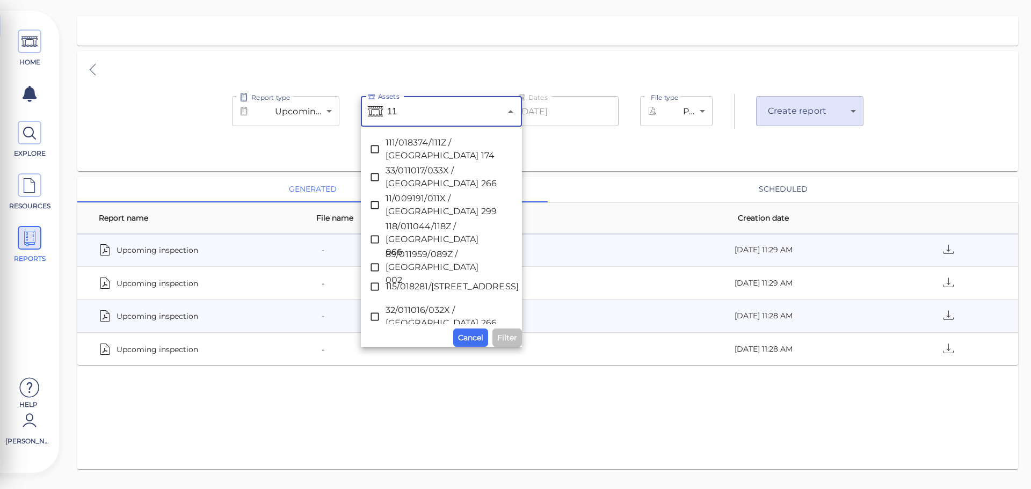
type input "118"
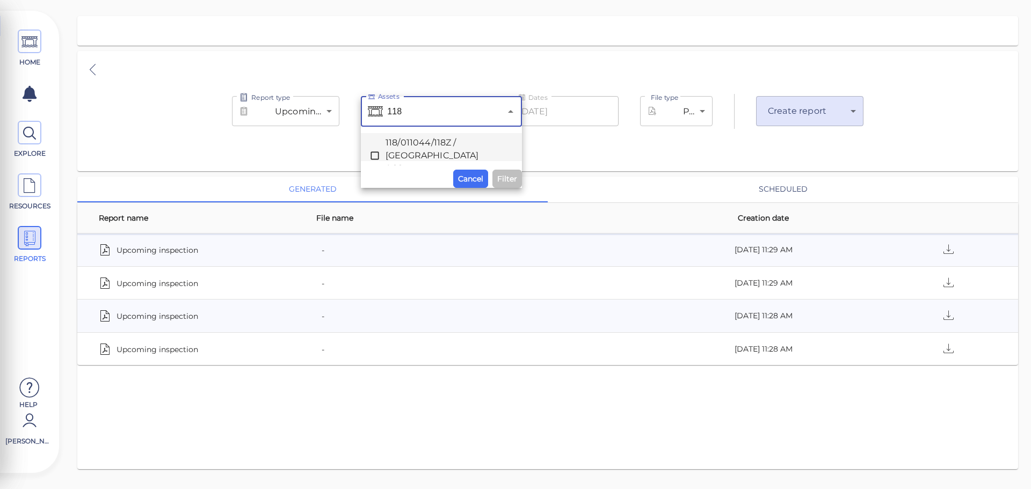
click at [464, 142] on span "118/011044/118Z / [GEOGRAPHIC_DATA] 066" at bounding box center [442, 155] width 112 height 39
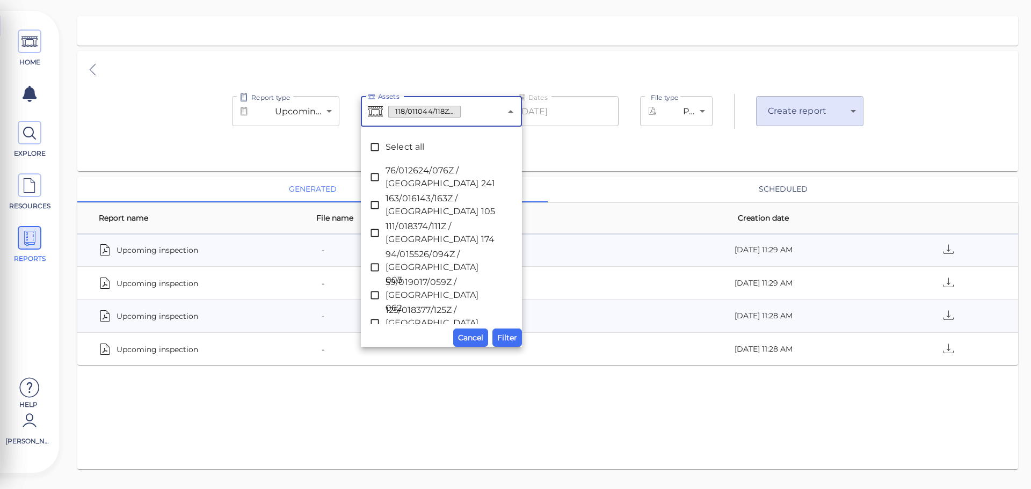
scroll to position [367, 0]
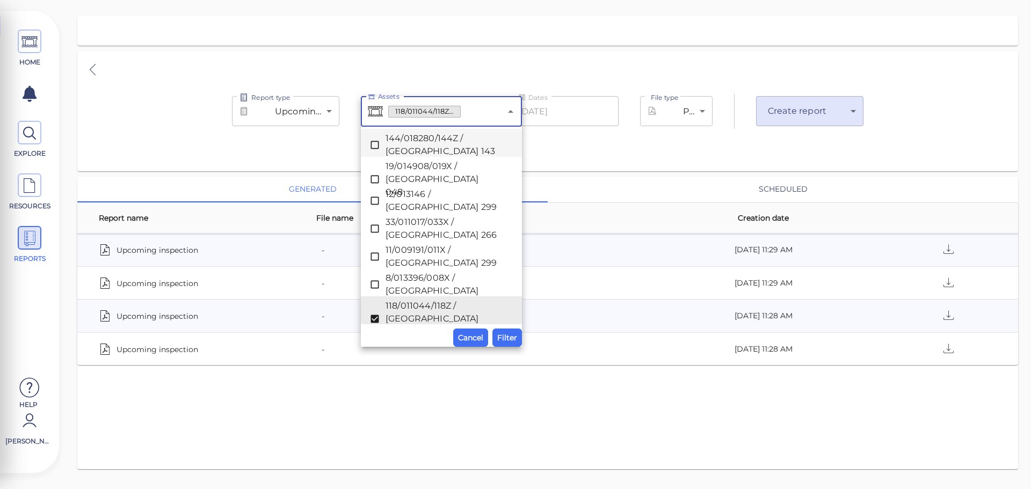
click at [786, 0] on body "This app is not optimized for mobile screens. Please access using a desktop or …" at bounding box center [515, 0] width 1031 height 0
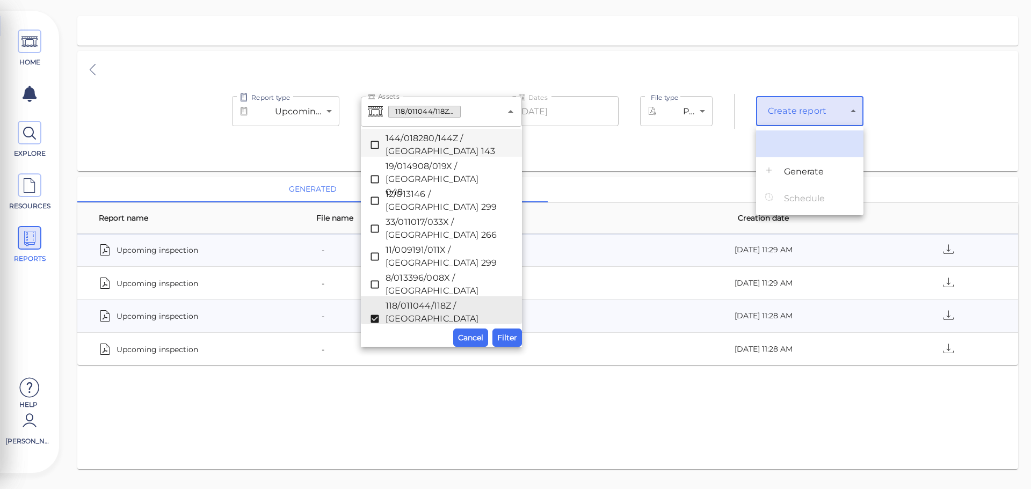
click at [799, 170] on span "Generate" at bounding box center [804, 171] width 40 height 13
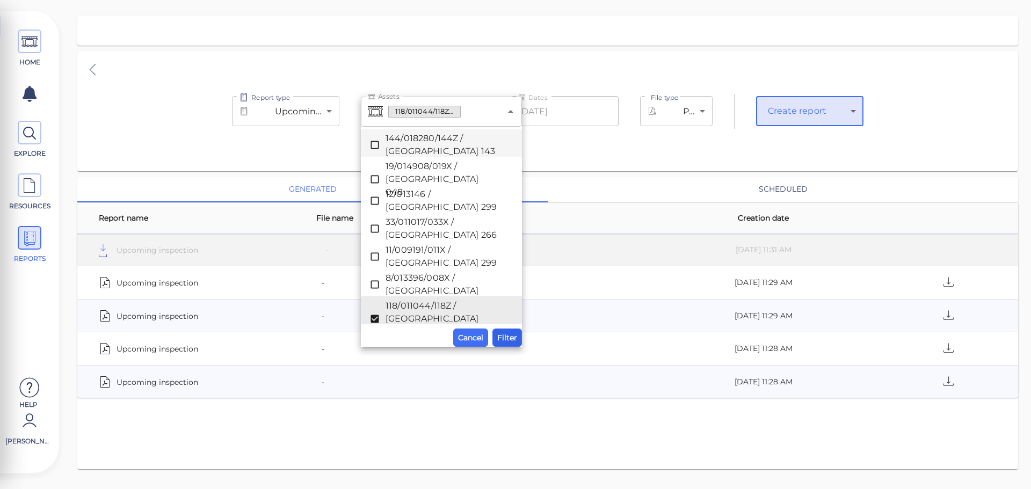
click at [508, 339] on span "Filter" at bounding box center [507, 337] width 20 height 13
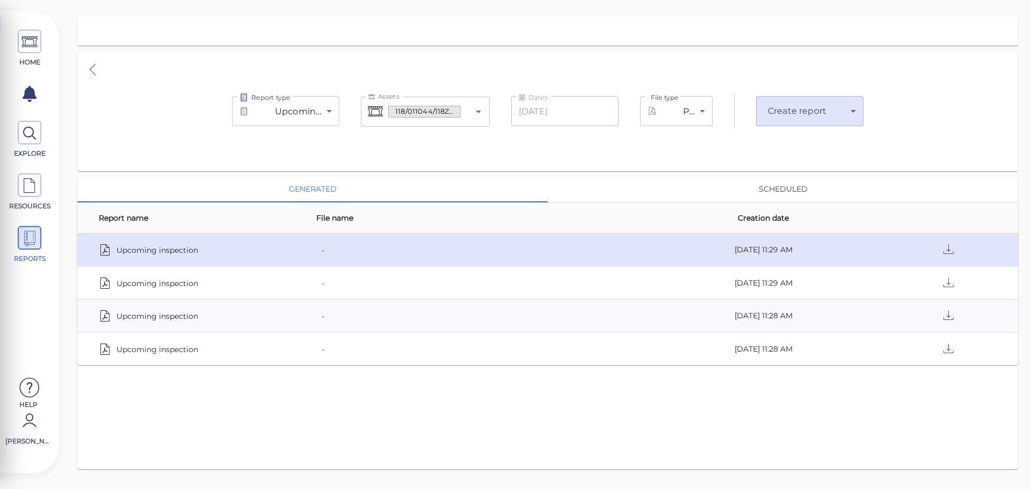
click at [739, 257] on td "[DATE] 11:29 AM" at bounding box center [757, 250] width 218 height 33
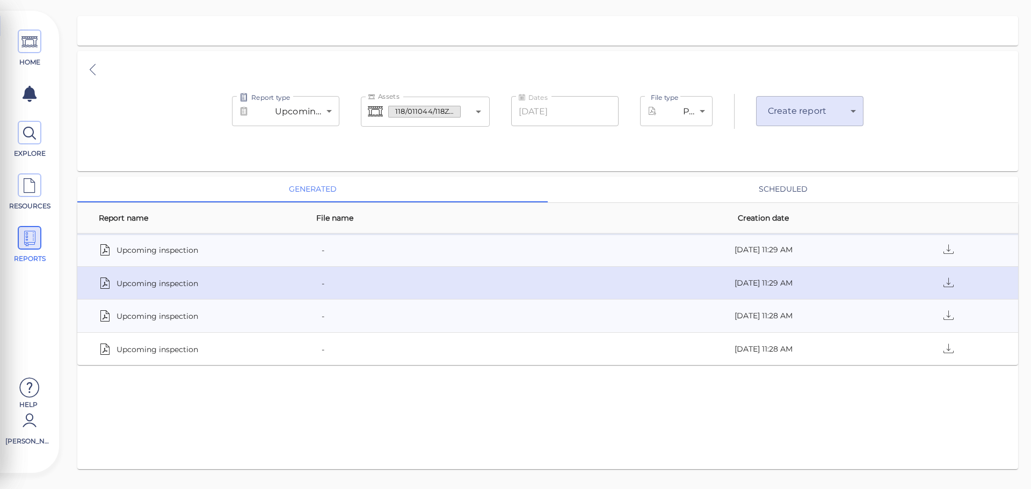
click at [447, 286] on div "-" at bounding box center [477, 283] width 323 height 15
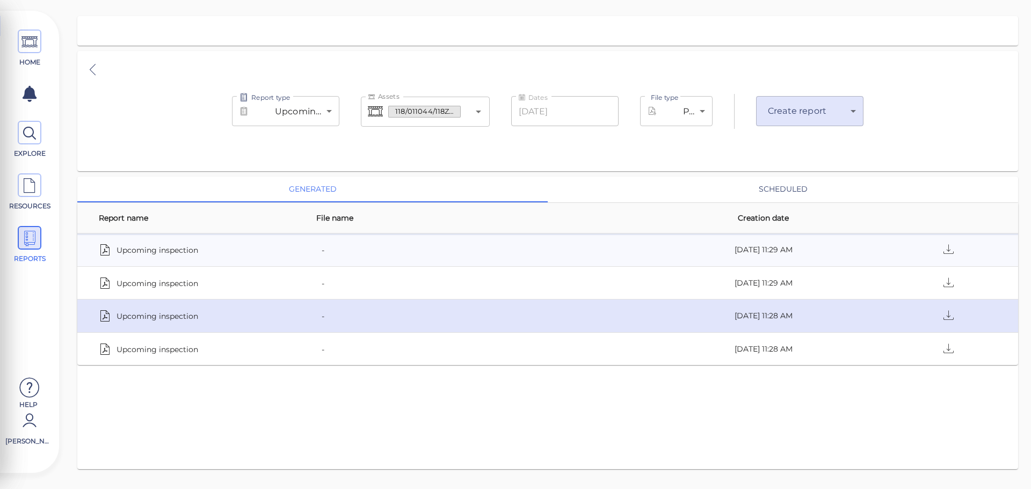
click at [390, 311] on div "-" at bounding box center [477, 315] width 323 height 15
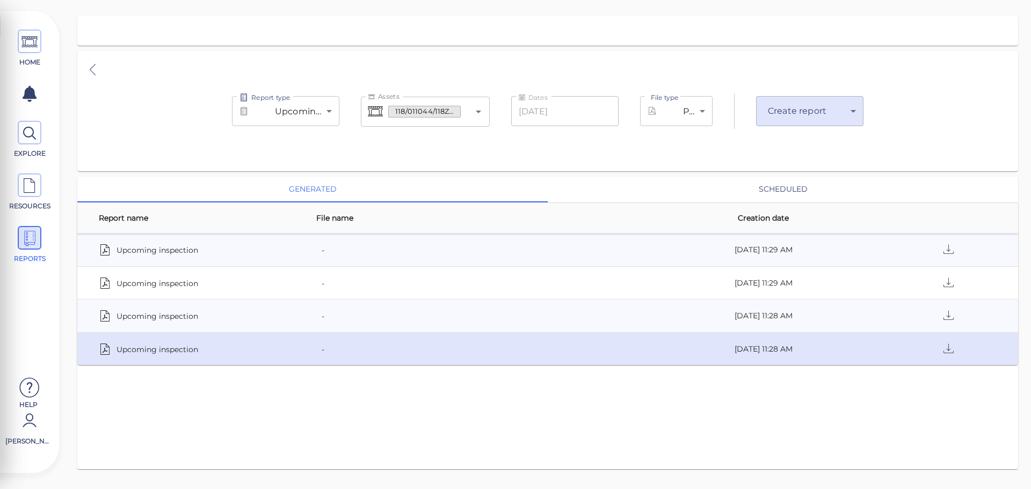
click at [281, 345] on div "Upcoming inspection" at bounding box center [192, 349] width 187 height 15
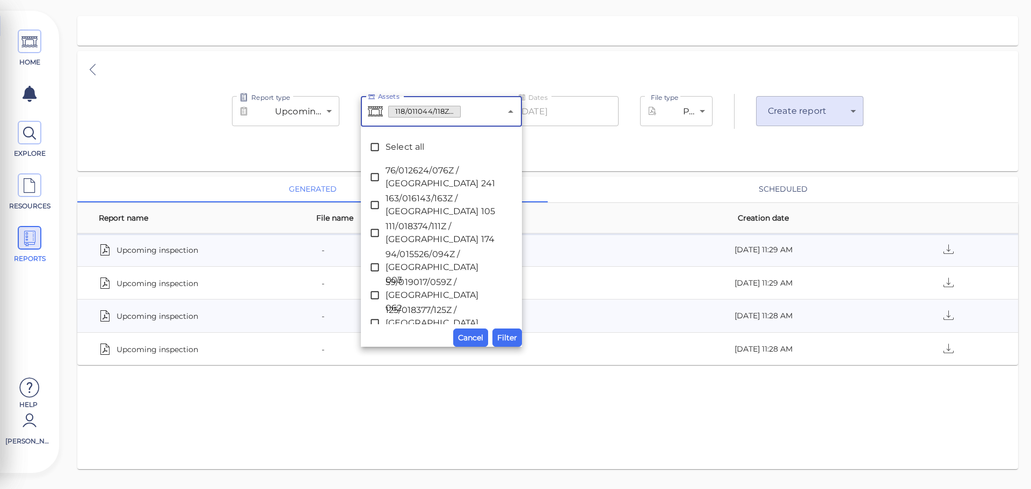
click at [464, 111] on input "Assets" at bounding box center [481, 112] width 40 height 20
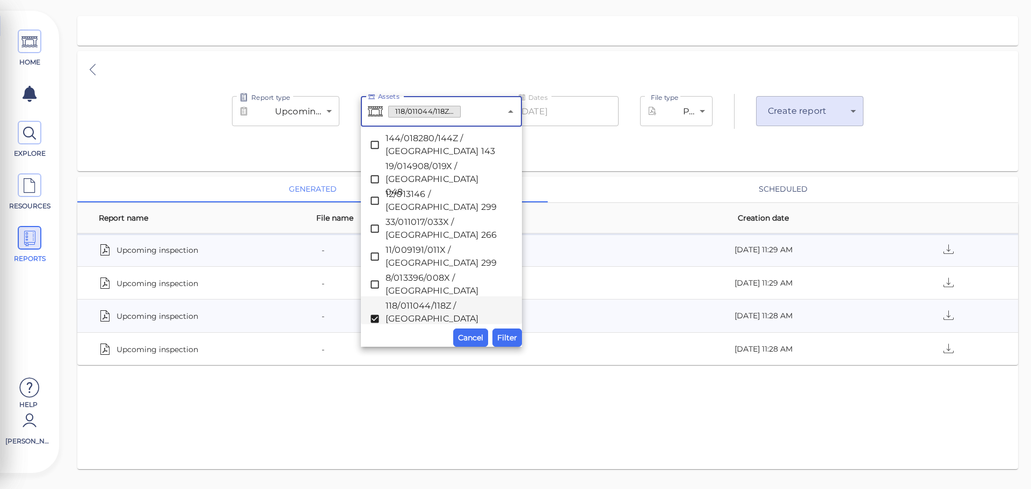
click at [373, 315] on icon at bounding box center [375, 319] width 8 height 8
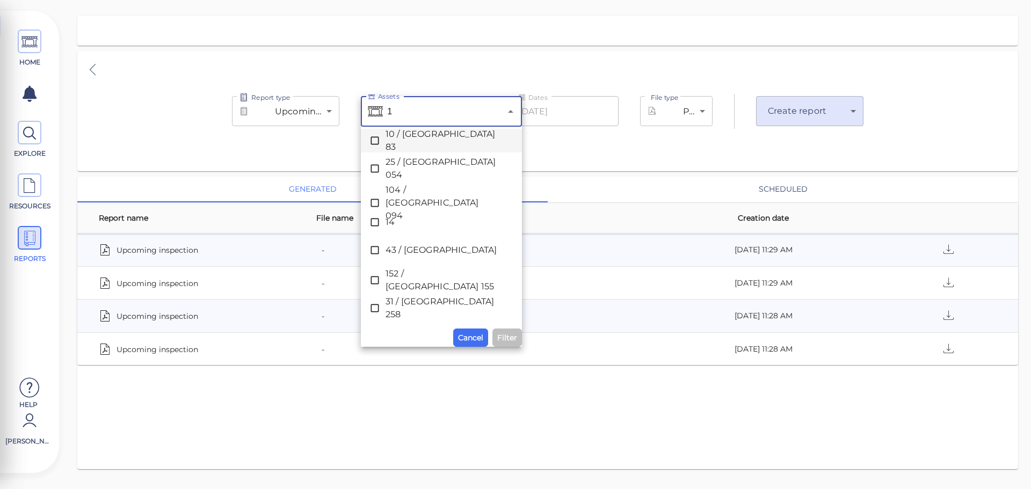
scroll to position [0, 0]
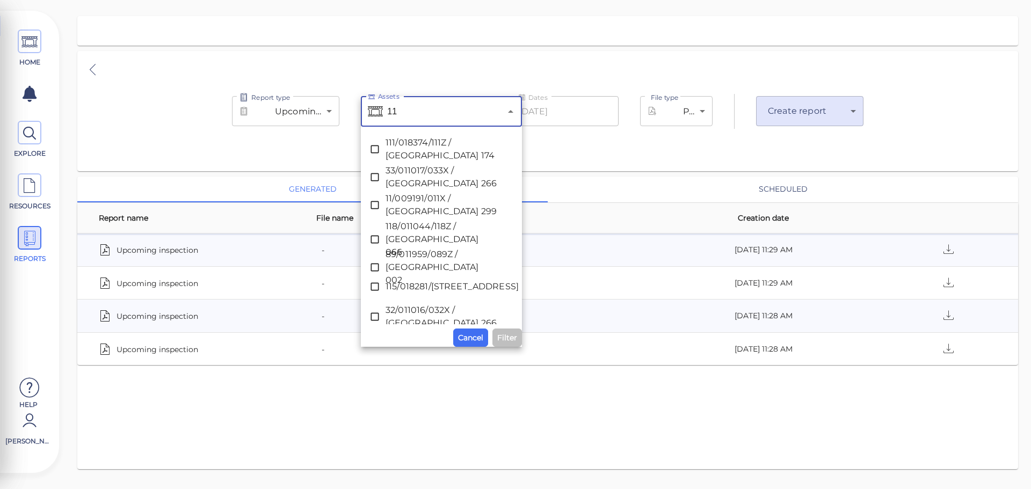
type input "118"
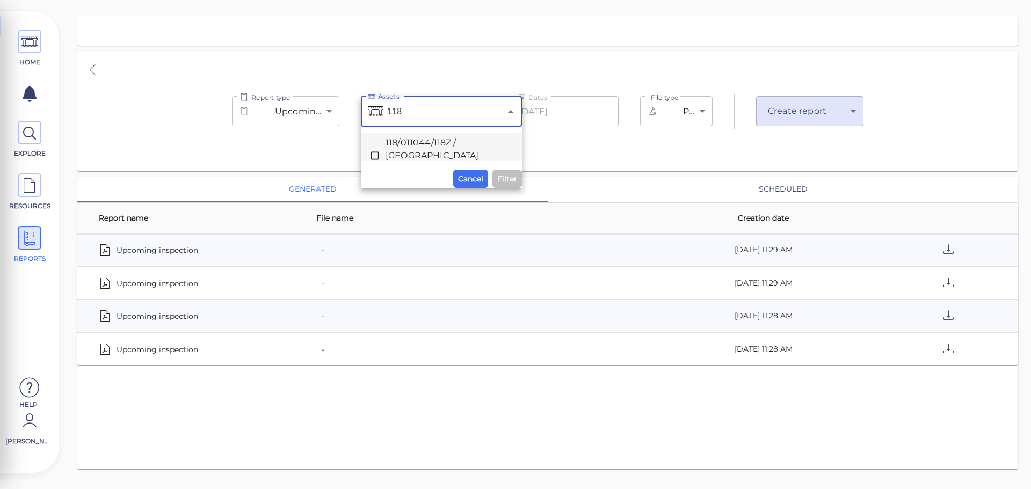
click at [379, 151] on icon at bounding box center [375, 155] width 8 height 8
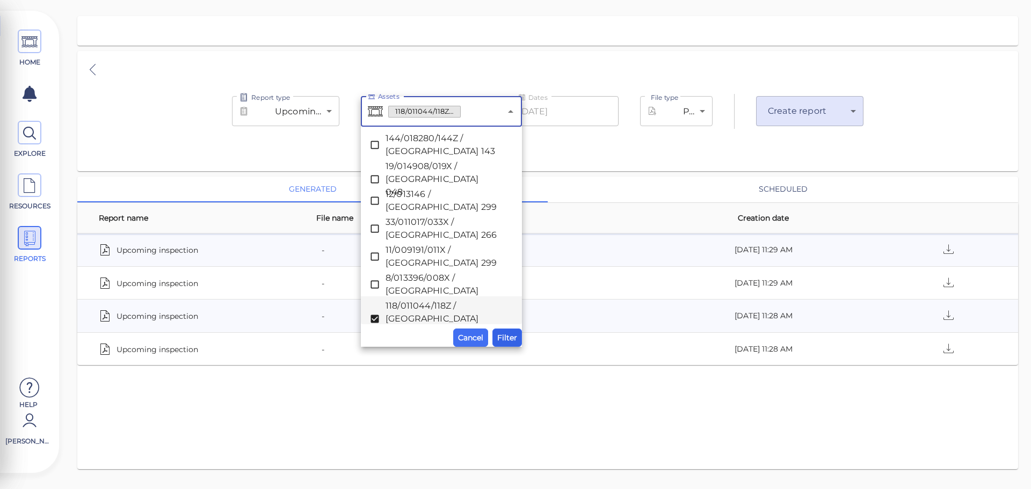
click at [508, 342] on span "Filter" at bounding box center [507, 337] width 20 height 13
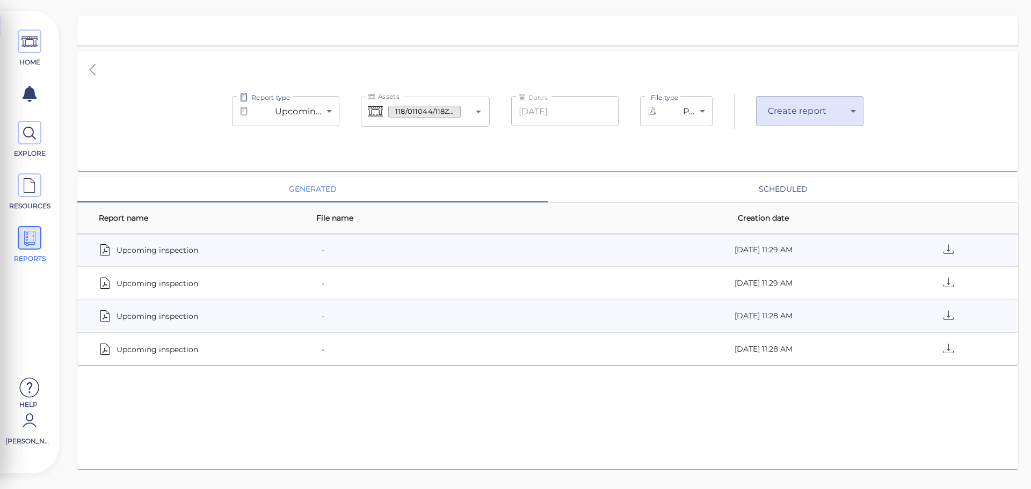
click at [818, 0] on body "This app is not optimized for mobile screens. Please access using a desktop or …" at bounding box center [515, 0] width 1031 height 0
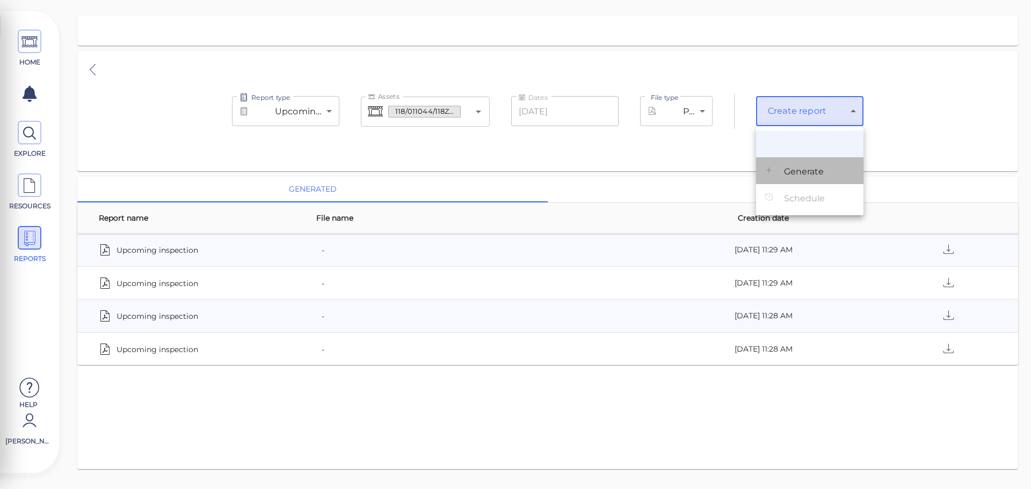
click at [809, 174] on span "Generate" at bounding box center [804, 171] width 40 height 13
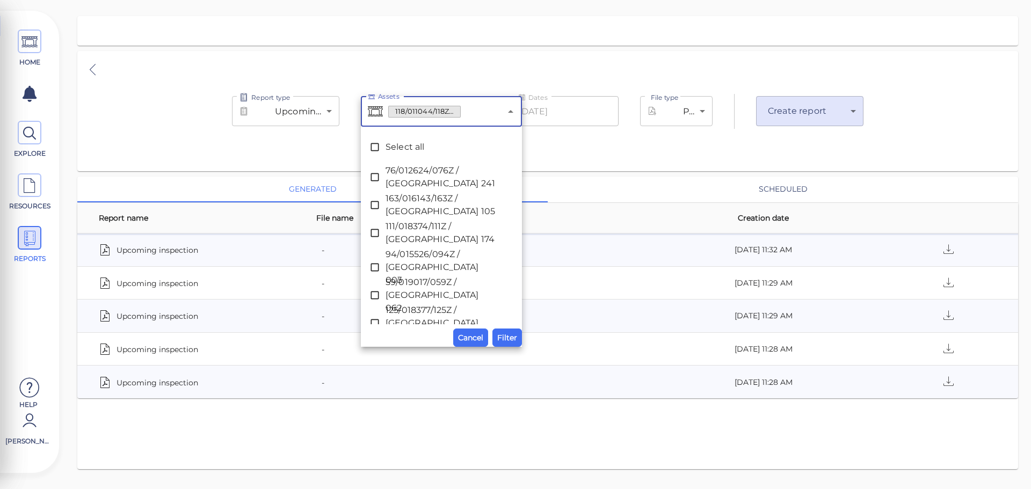
click at [467, 113] on input "Assets" at bounding box center [481, 112] width 40 height 20
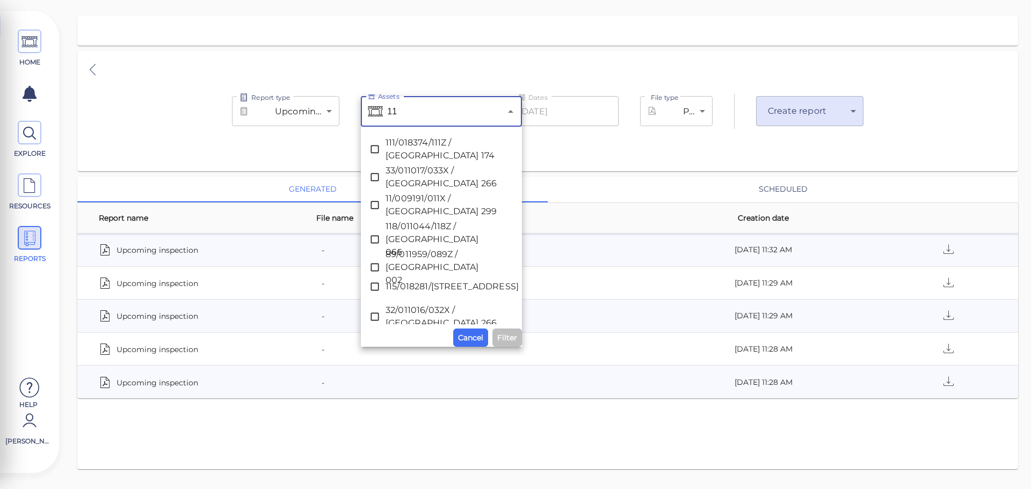
type input "117"
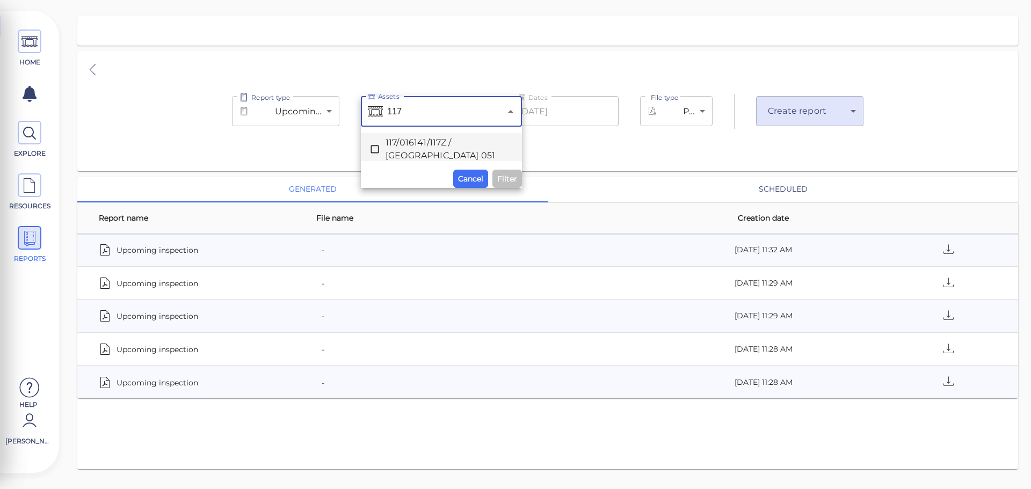
click at [376, 147] on icon at bounding box center [375, 149] width 11 height 11
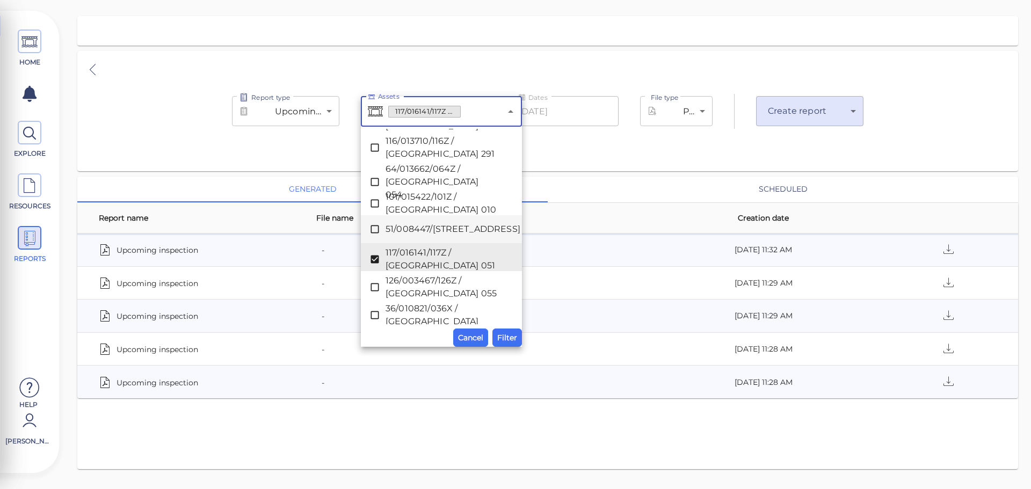
scroll to position [1929, 0]
click at [502, 337] on span "Filter" at bounding box center [507, 337] width 20 height 13
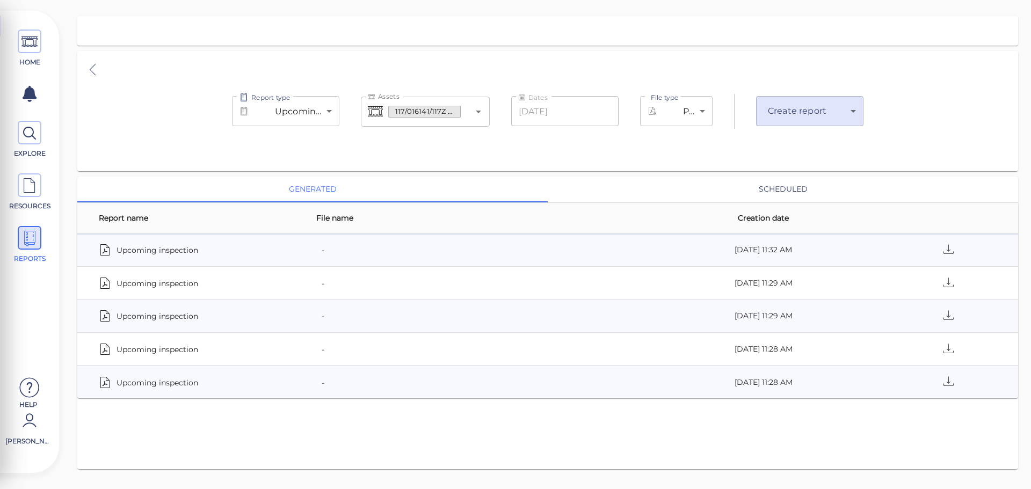
click at [791, 0] on body "This app is not optimized for mobile screens. Please access using a desktop or …" at bounding box center [515, 0] width 1031 height 0
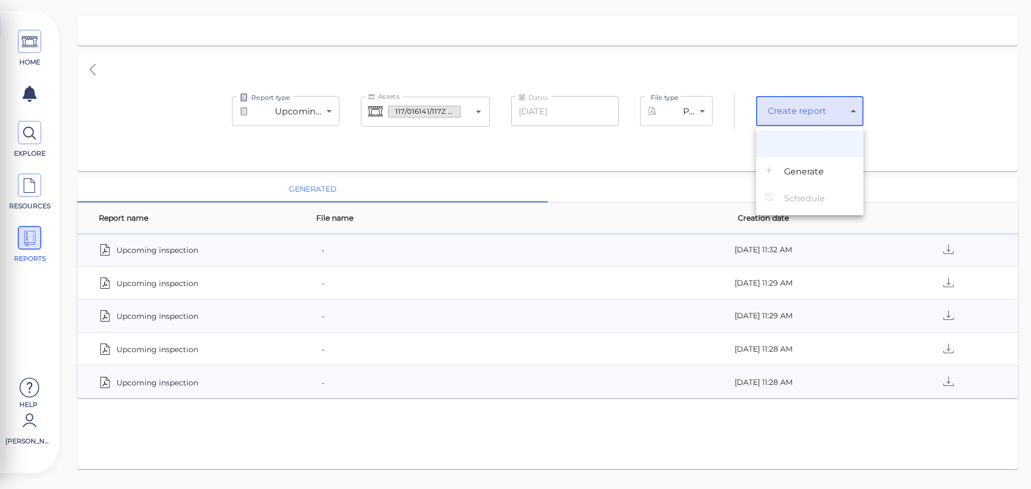
click at [806, 177] on span "Generate" at bounding box center [804, 171] width 40 height 13
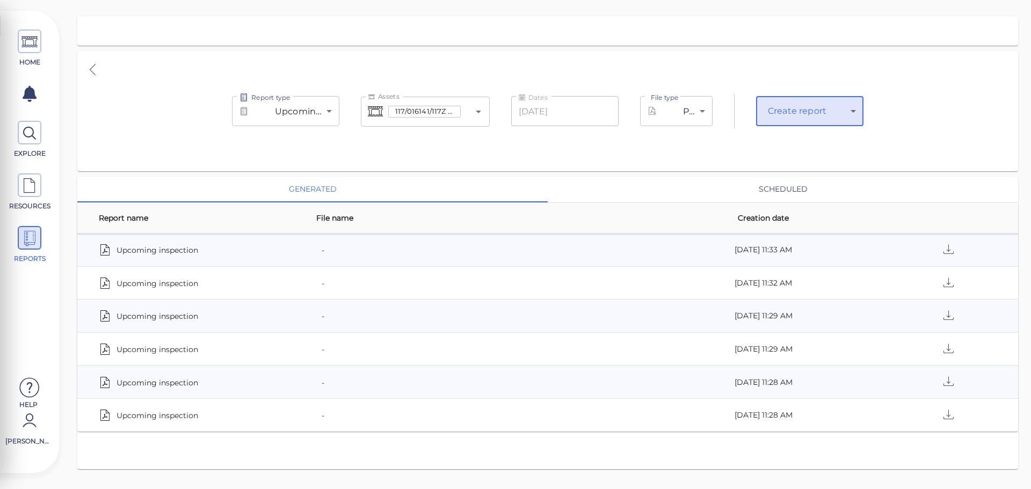
click at [400, 108] on span "117/016141/117Z / [GEOGRAPHIC_DATA] 051" at bounding box center [424, 111] width 71 height 10
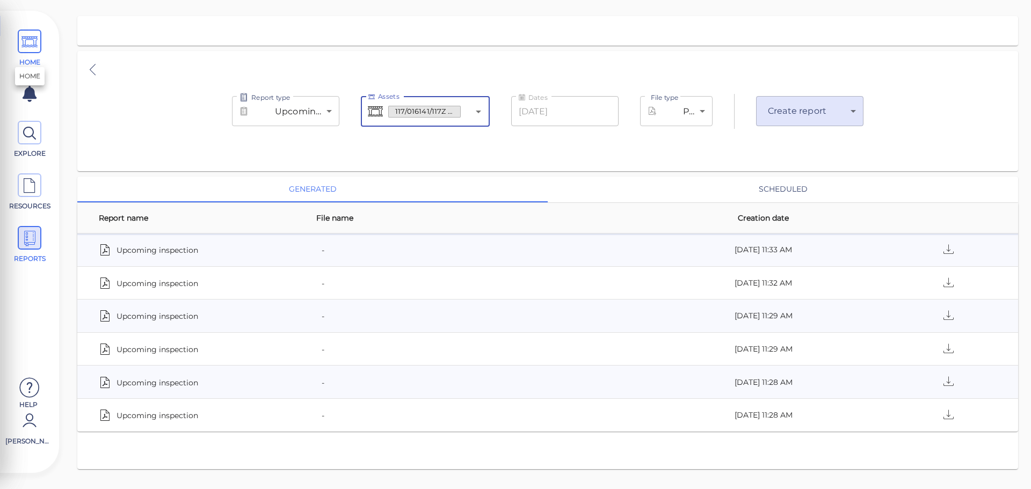
click at [35, 41] on icon at bounding box center [29, 42] width 16 height 24
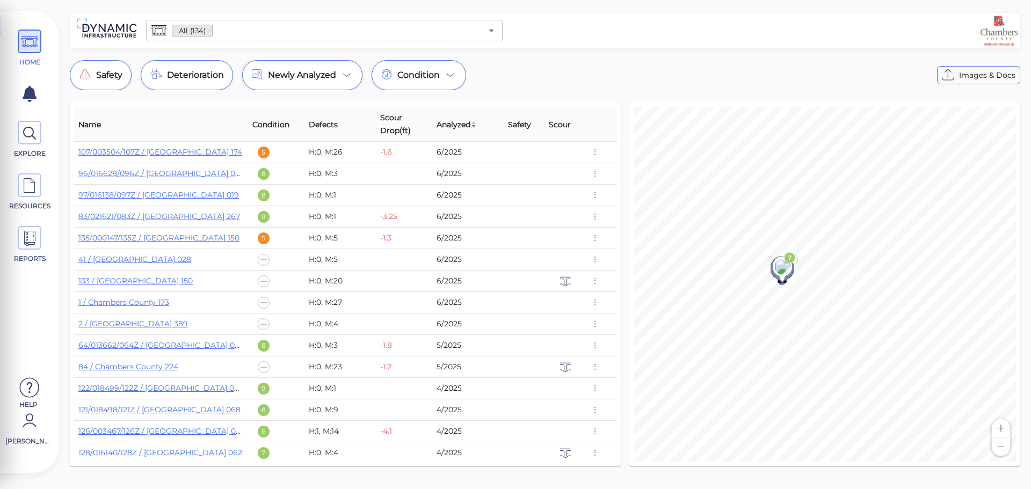
click at [235, 37] on input "text" at bounding box center [347, 30] width 269 height 15
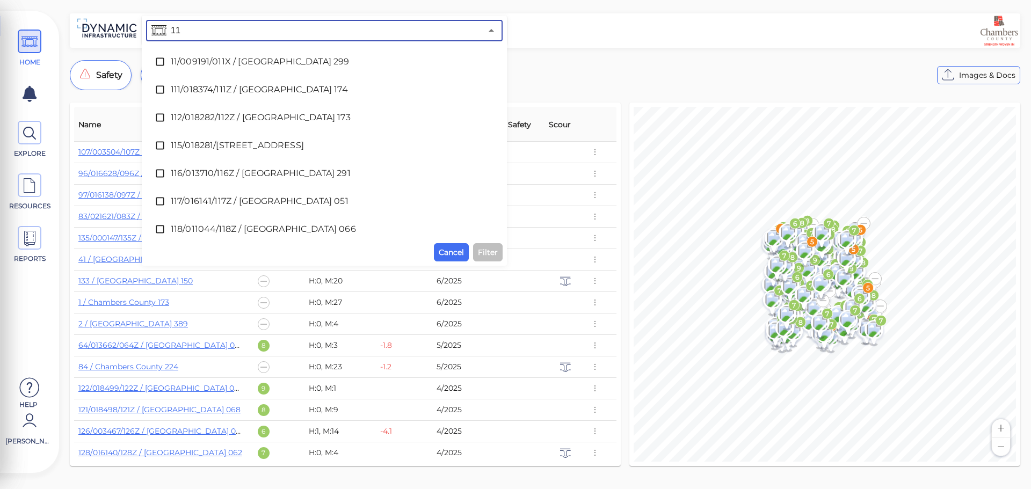
type input "117"
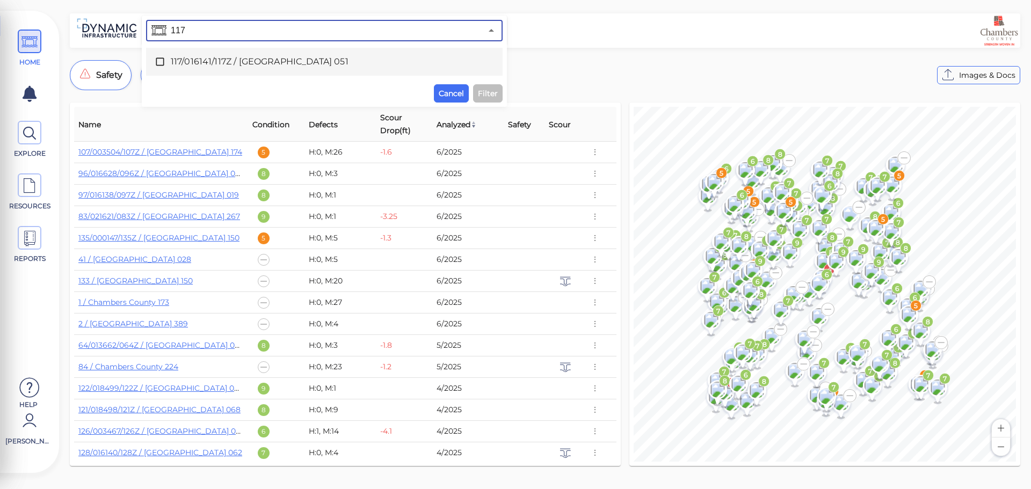
click at [240, 62] on span "117/016141/117Z / [GEOGRAPHIC_DATA] 051" at bounding box center [324, 61] width 307 height 13
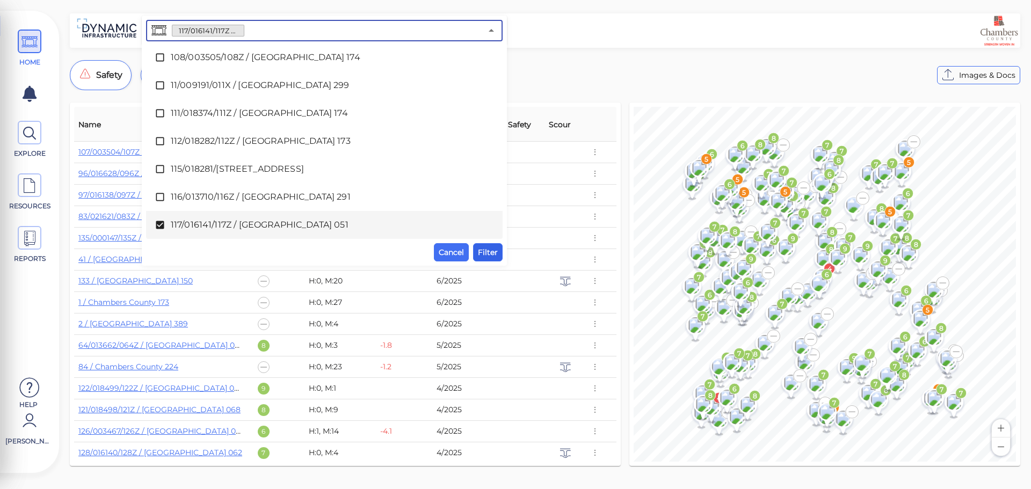
click at [486, 251] on span "Filter" at bounding box center [488, 252] width 20 height 13
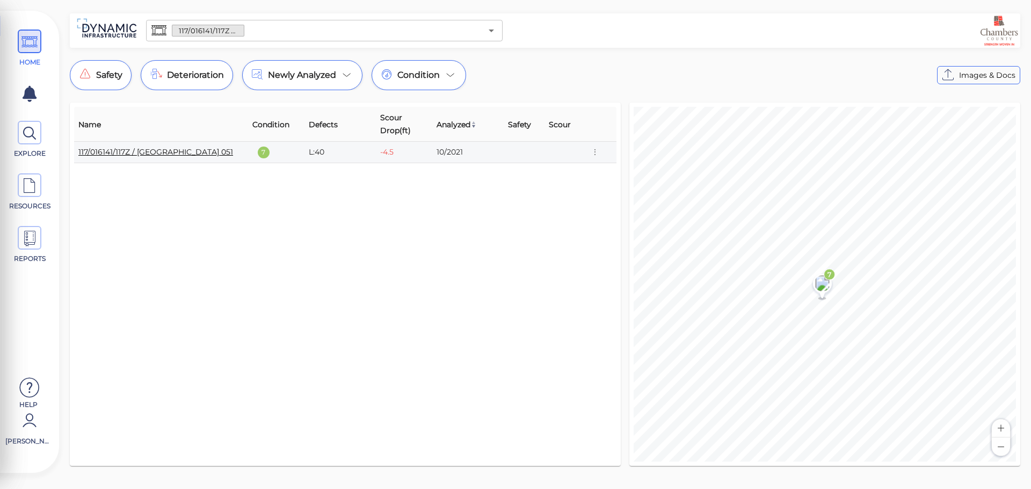
click at [174, 156] on link "117/016141/117Z / [GEOGRAPHIC_DATA] 051" at bounding box center [155, 152] width 155 height 10
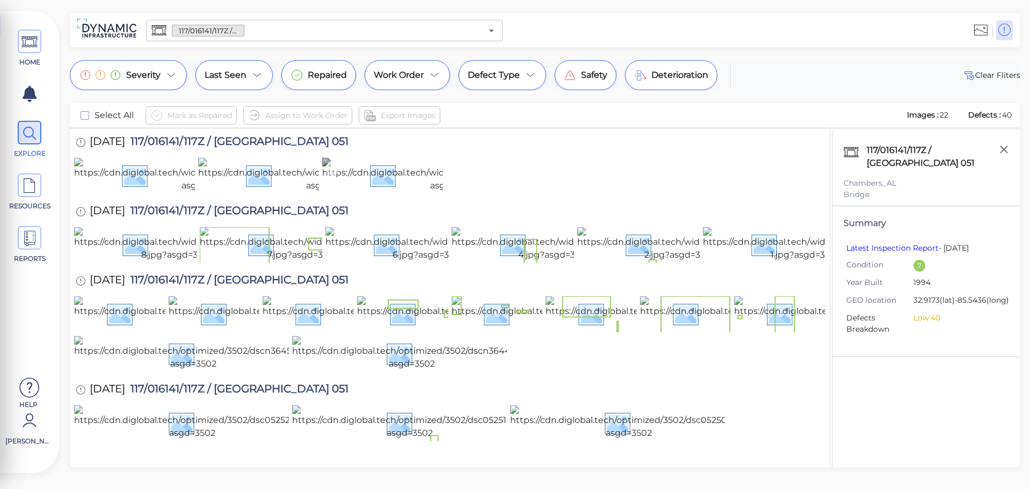
scroll to position [322, 0]
click at [26, 257] on span "REPORTS" at bounding box center [30, 259] width 46 height 10
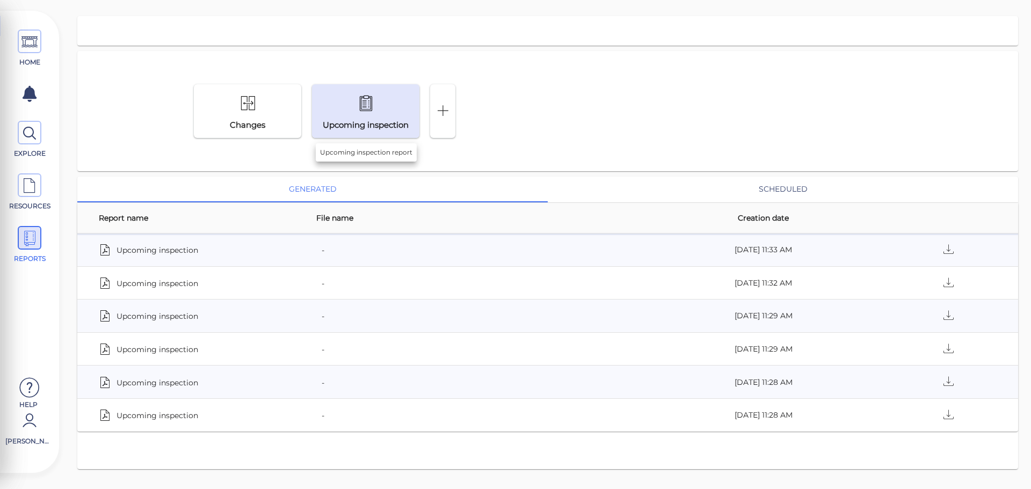
click at [376, 121] on div "Upcoming inspection" at bounding box center [366, 125] width 103 height 12
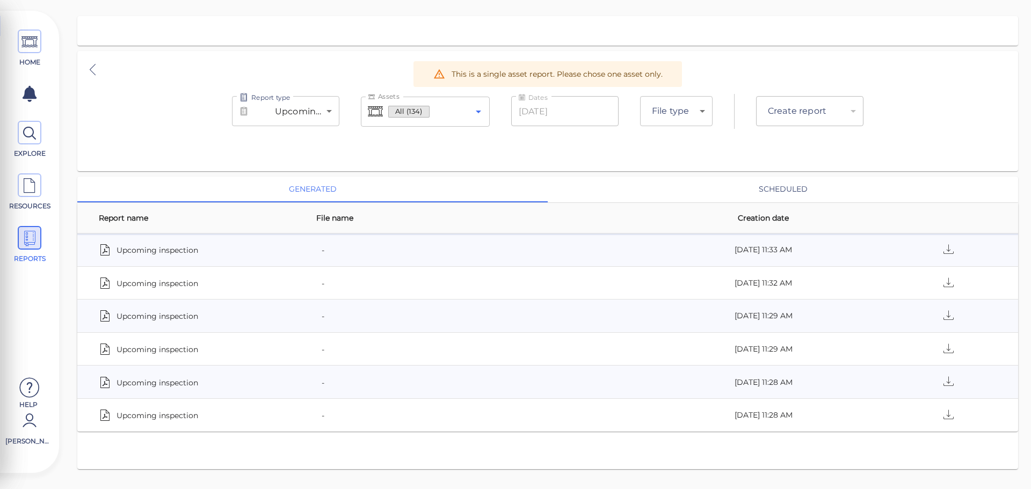
click at [473, 112] on icon "Open" at bounding box center [478, 111] width 13 height 13
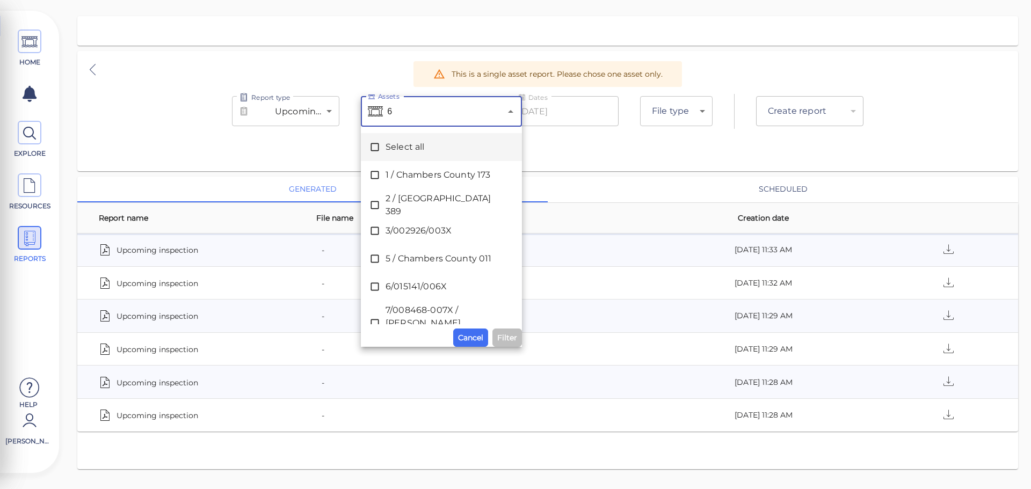
type input "60"
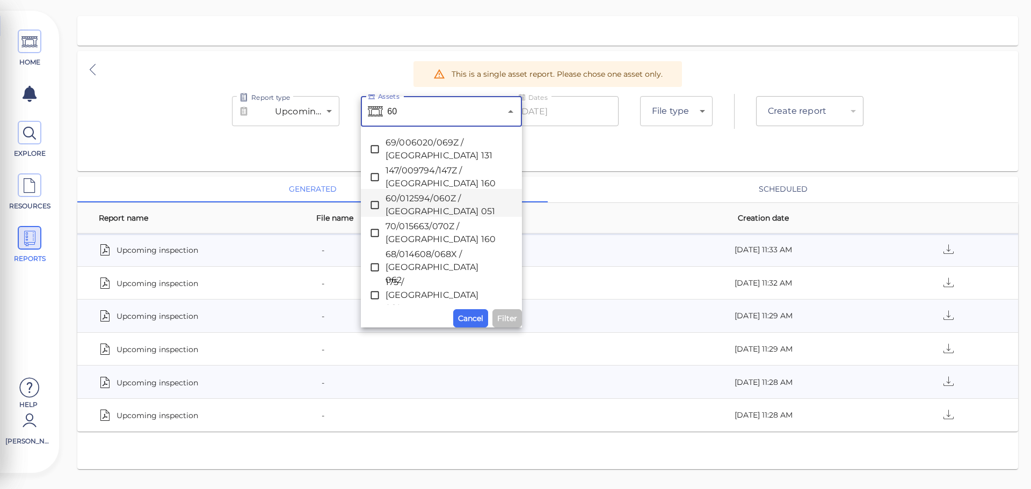
click at [421, 205] on span "60/012594/060Z / [GEOGRAPHIC_DATA] 051" at bounding box center [442, 205] width 112 height 26
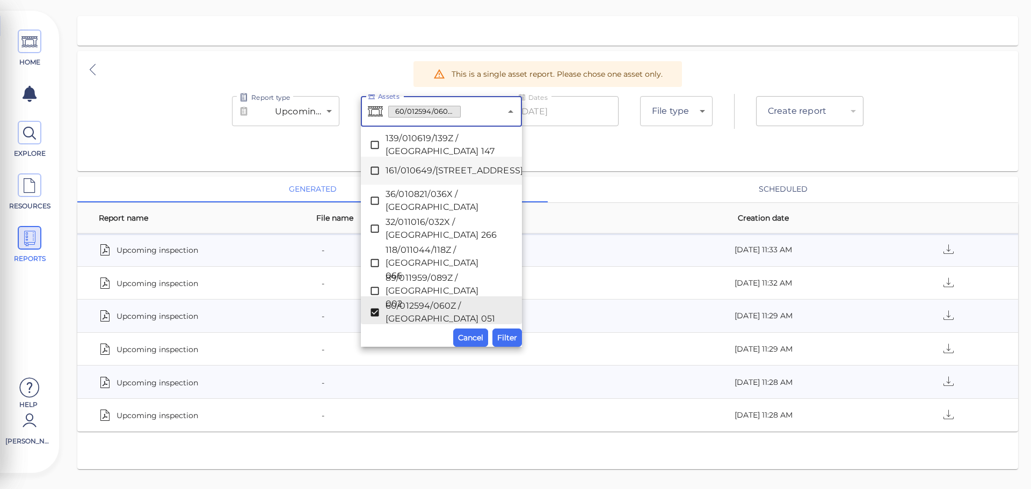
click at [771, 111] on div "​" at bounding box center [809, 111] width 107 height 30
click at [500, 342] on span "Filter" at bounding box center [507, 337] width 20 height 13
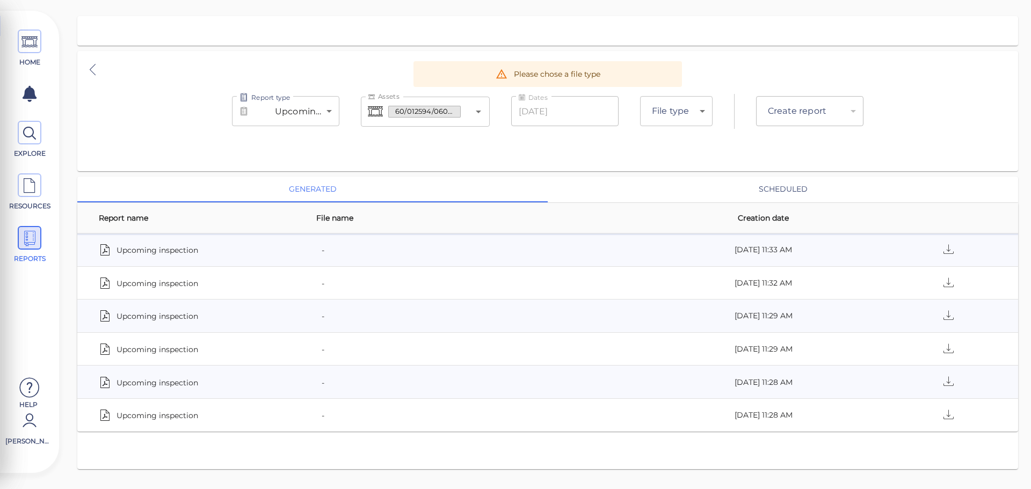
click at [682, 0] on body "This app is not optimized for mobile screens. Please access using a desktop or …" at bounding box center [515, 0] width 1031 height 0
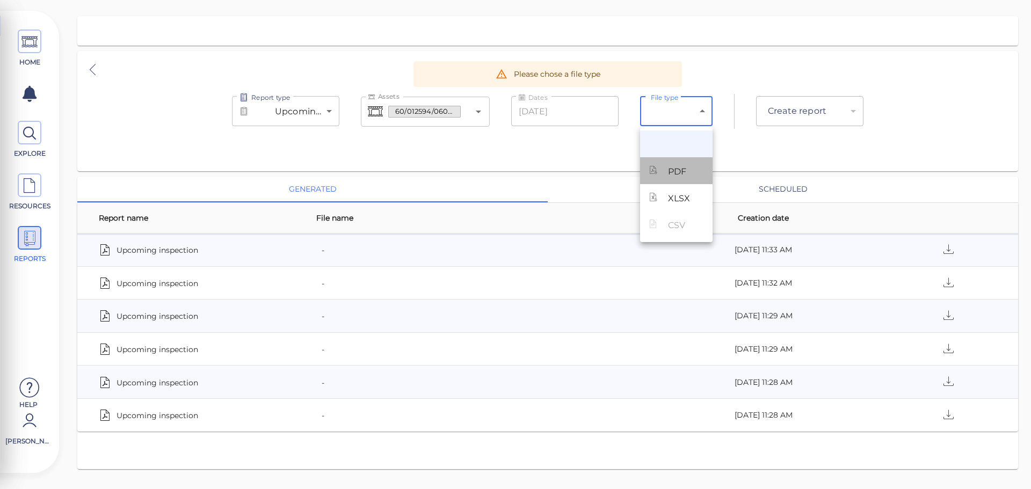
click at [675, 170] on span "PDF" at bounding box center [677, 171] width 18 height 13
type input "pdf"
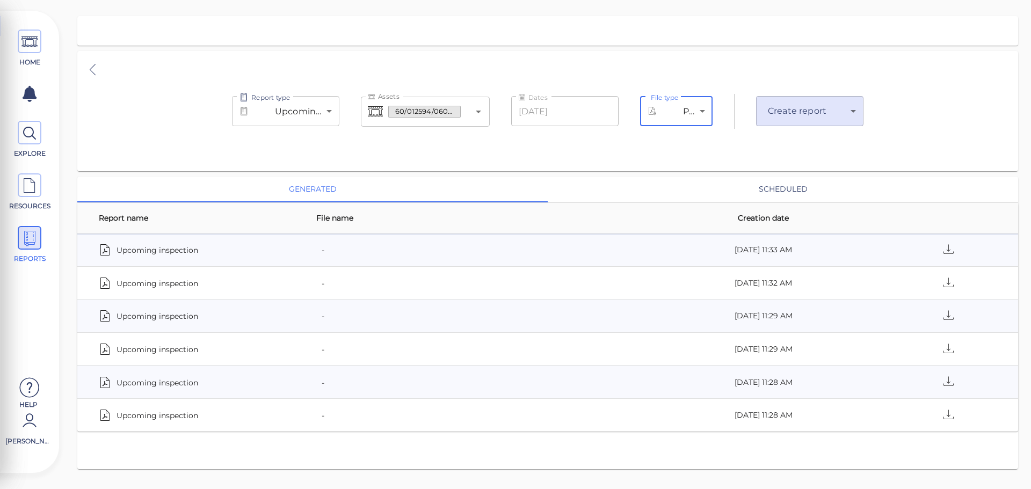
click at [799, 0] on body "This app is not optimized for mobile screens. Please access using a desktop or …" at bounding box center [515, 0] width 1031 height 0
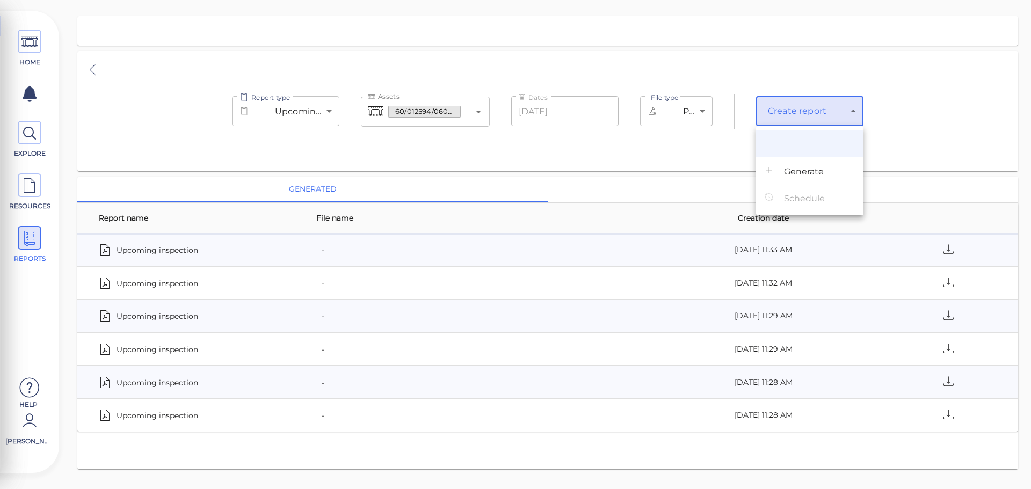
click at [808, 173] on span "Generate" at bounding box center [804, 171] width 40 height 13
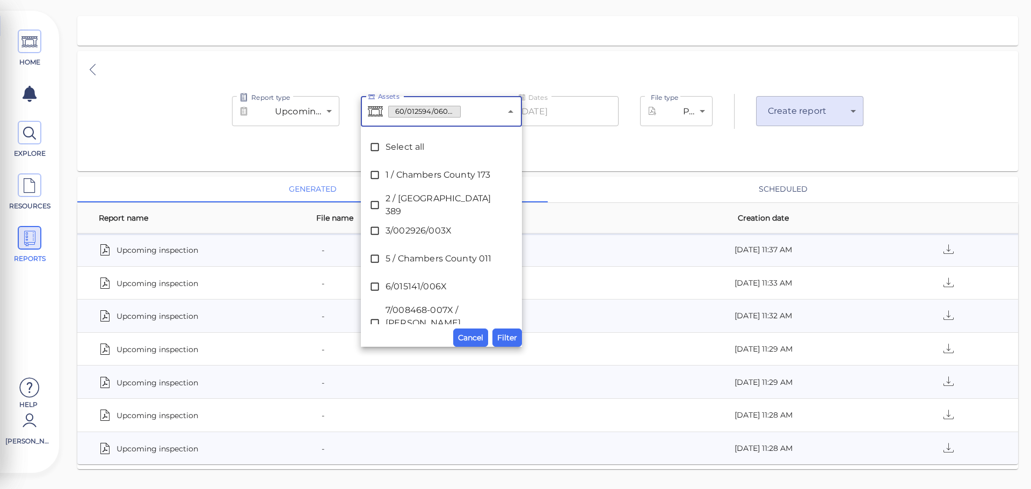
click at [466, 113] on input "Assets" at bounding box center [481, 112] width 40 height 20
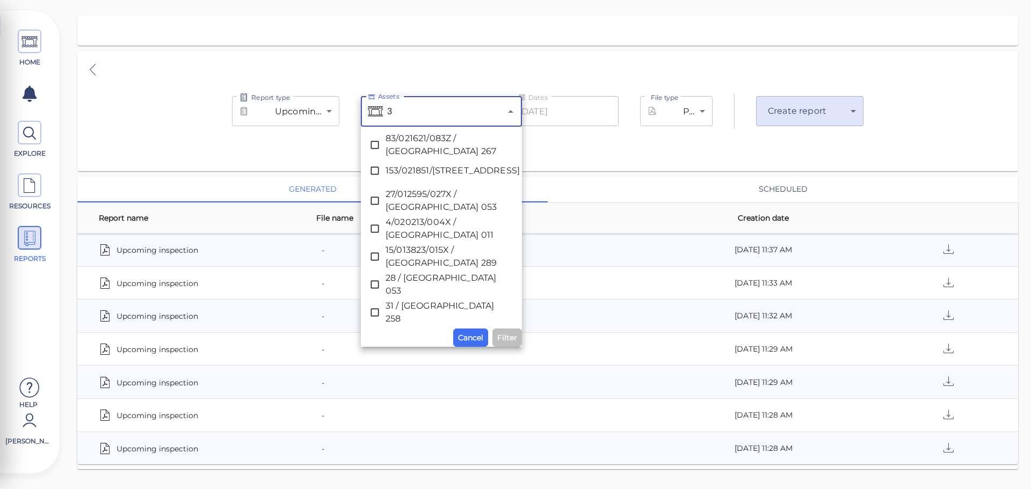
scroll to position [0, 0]
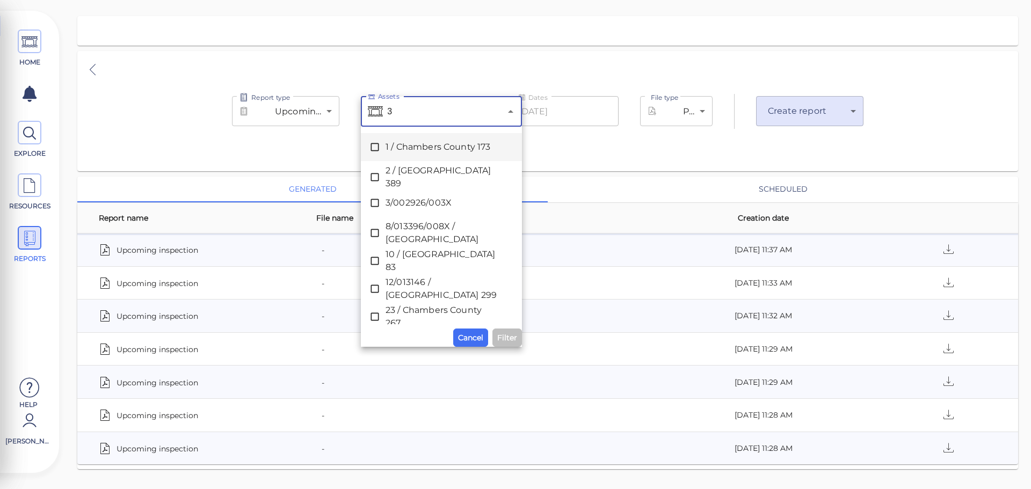
type input "34"
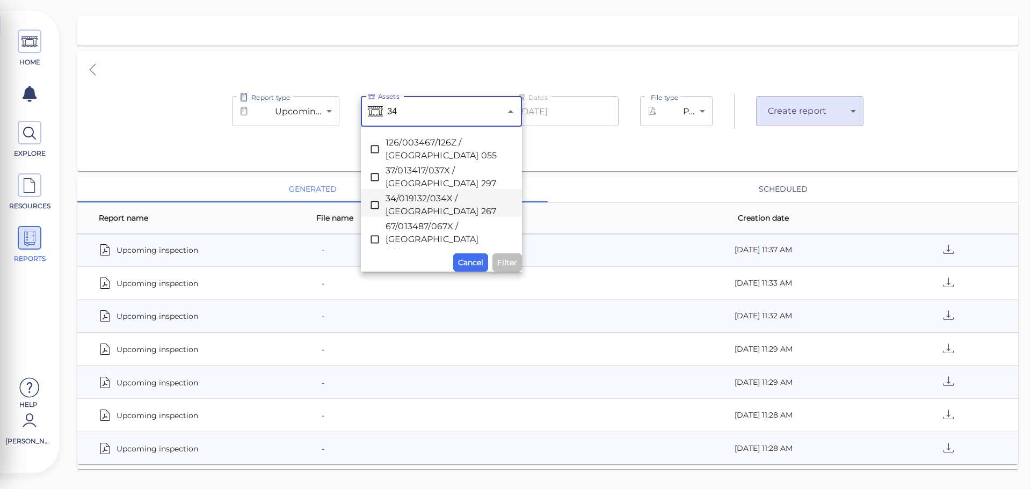
click at [393, 198] on span "34/019132/034X / [GEOGRAPHIC_DATA] 267" at bounding box center [442, 205] width 112 height 26
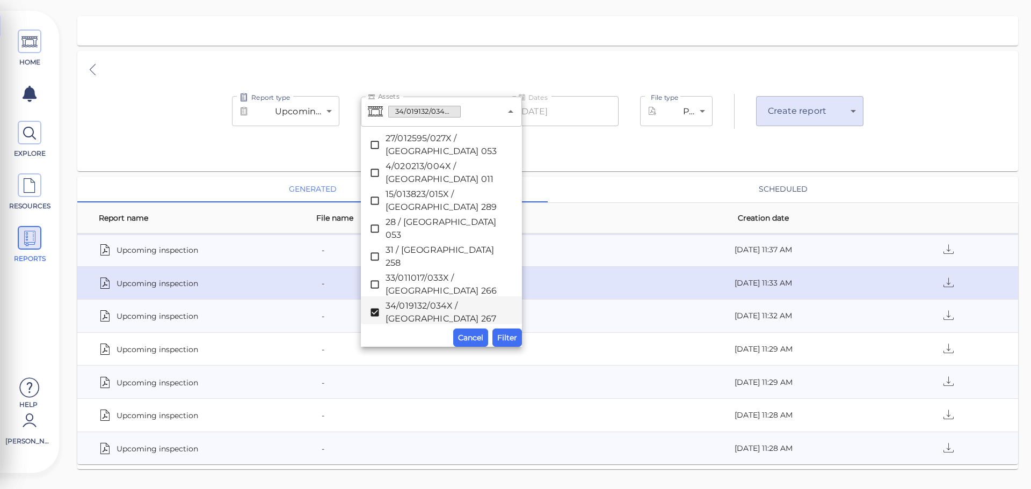
drag, startPoint x: 509, startPoint y: 334, endPoint x: 569, endPoint y: 294, distance: 71.8
click at [510, 334] on span "Filter" at bounding box center [507, 337] width 20 height 13
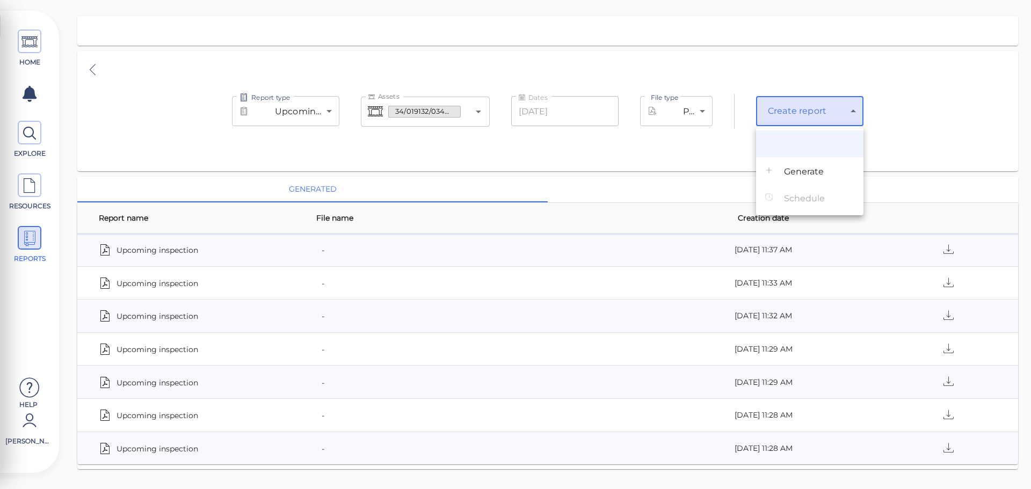
click at [783, 0] on body "This app is not optimized for mobile screens. Please access using a desktop or …" at bounding box center [515, 0] width 1031 height 0
click at [795, 168] on span "Generate" at bounding box center [804, 171] width 40 height 13
